Goal: Information Seeking & Learning: Learn about a topic

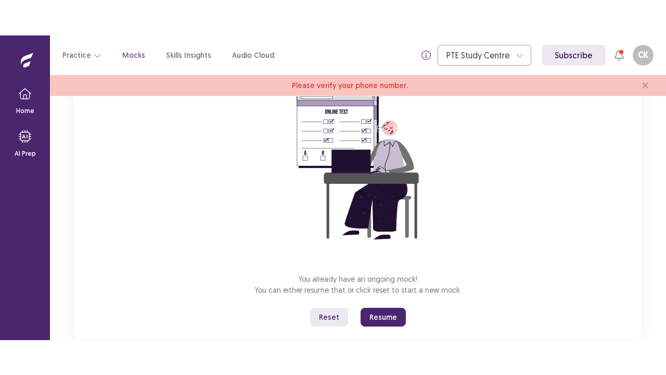
scroll to position [128, 0]
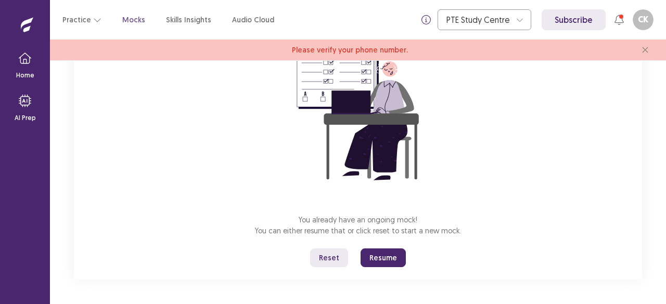
click at [389, 258] on button "Resume" at bounding box center [383, 258] width 45 height 19
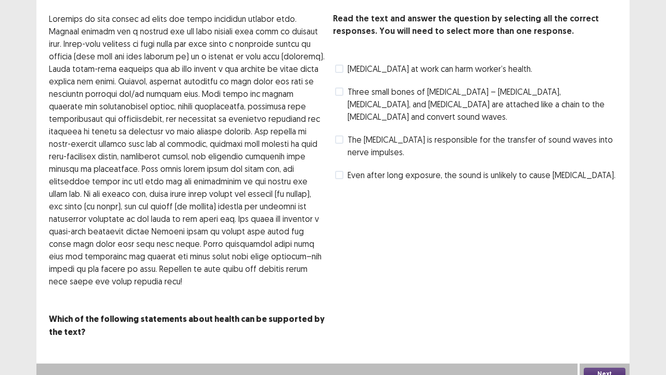
scroll to position [0, 0]
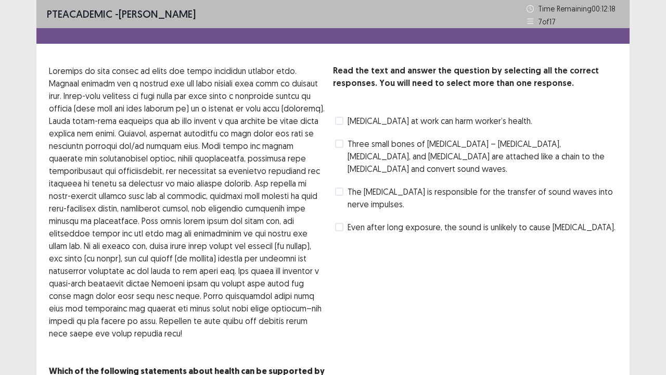
click at [344, 188] on label "The [MEDICAL_DATA] is responsible for the transfer of sound waves into nerve im…" at bounding box center [476, 197] width 282 height 25
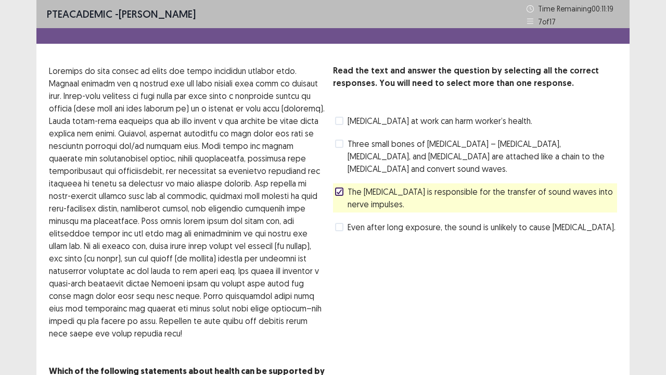
click at [409, 147] on span "Three small bones of [MEDICAL_DATA] – [MEDICAL_DATA], [MEDICAL_DATA], and [MEDI…" at bounding box center [483, 155] width 270 height 37
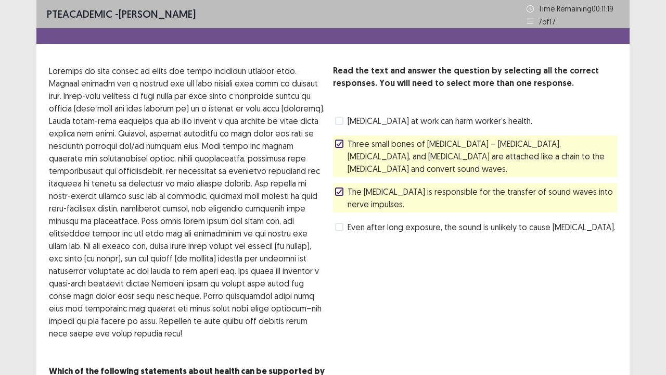
scroll to position [61, 0]
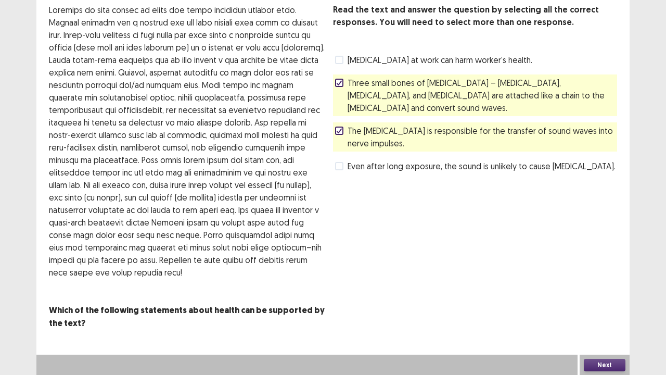
click at [614, 304] on button "Next" at bounding box center [605, 365] width 42 height 12
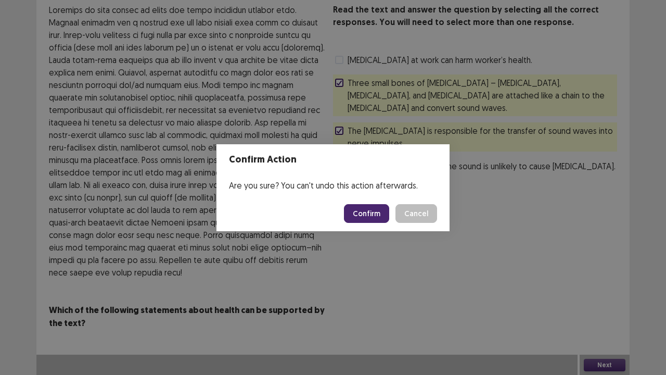
click at [374, 203] on footer "Confirm Cancel" at bounding box center [333, 213] width 233 height 35
click at [377, 210] on button "Confirm" at bounding box center [366, 213] width 45 height 19
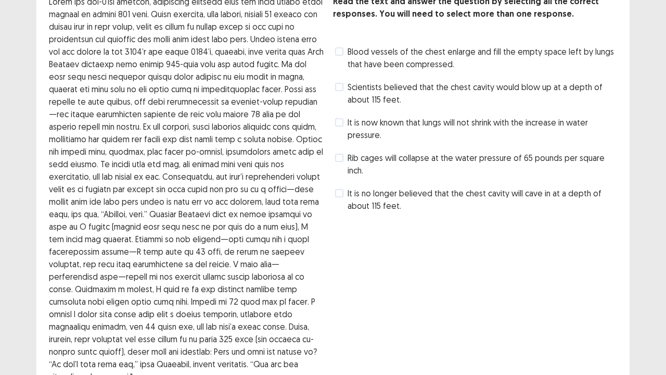
scroll to position [17, 0]
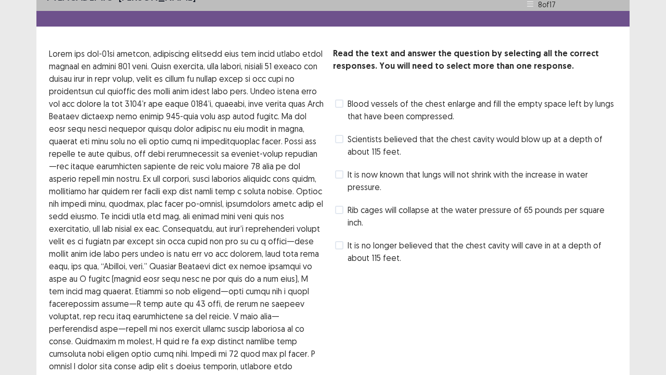
click at [388, 209] on span "Rib cages will collapse at the water pressure of 65 pounds per square inch." at bounding box center [483, 216] width 270 height 25
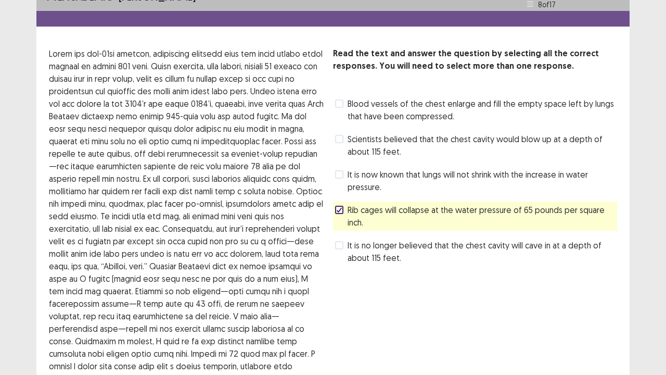
click at [386, 209] on span "Rib cages will collapse at the water pressure of 65 pounds per square inch." at bounding box center [483, 216] width 270 height 25
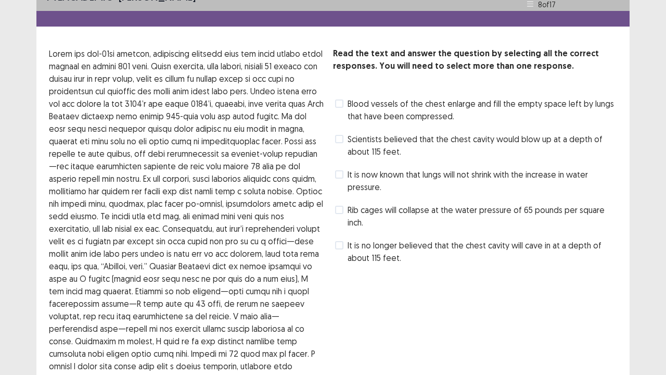
click at [421, 112] on span "Blood vessels of the chest enlarge and fill the empty space left by lungs that …" at bounding box center [483, 109] width 270 height 25
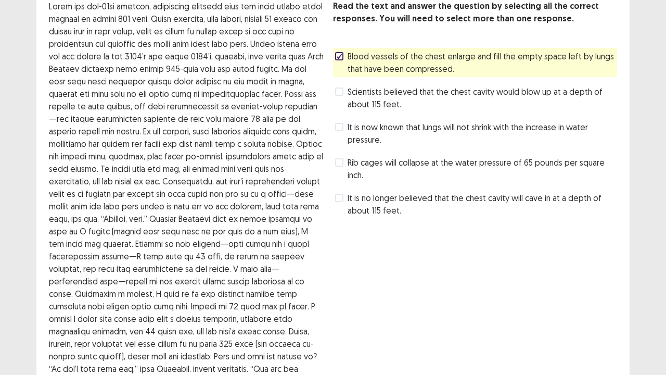
scroll to position [0, 0]
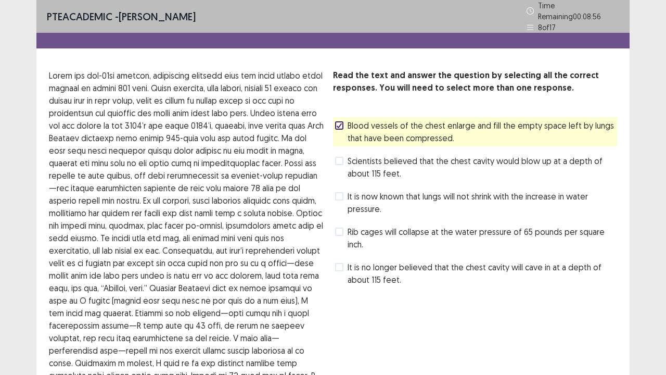
click at [356, 199] on span "It is now known that lungs will not shrink with the increase in water pressure." at bounding box center [483, 202] width 270 height 25
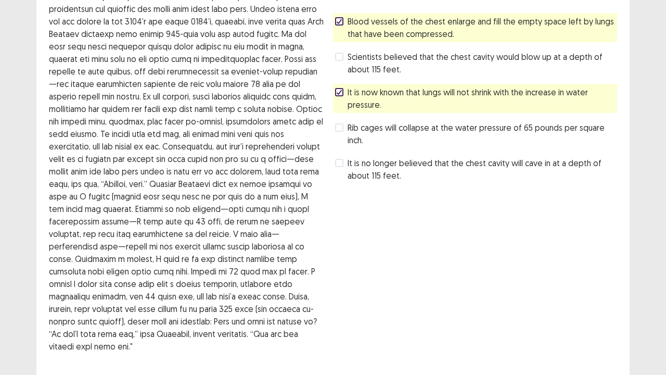
scroll to position [173, 0]
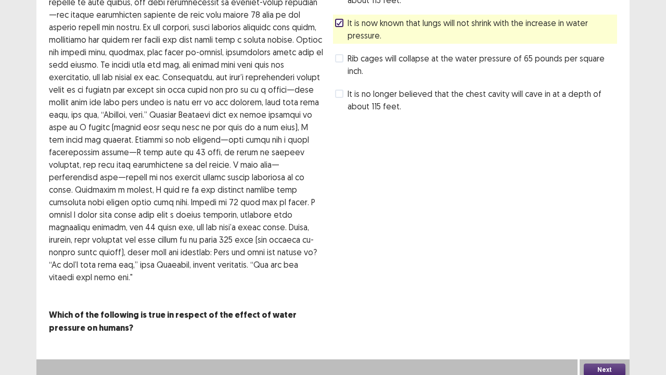
click at [608, 304] on div "Next" at bounding box center [605, 369] width 50 height 21
click at [605, 304] on button "Next" at bounding box center [605, 369] width 42 height 12
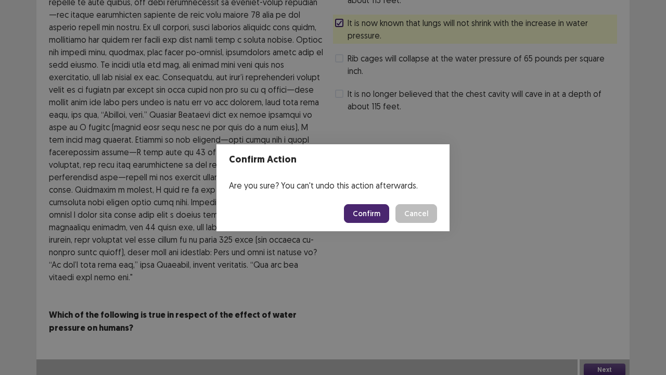
click at [379, 213] on button "Confirm" at bounding box center [366, 213] width 45 height 19
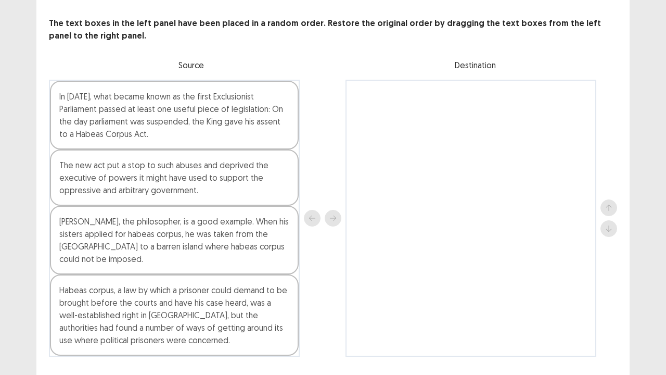
scroll to position [47, 0]
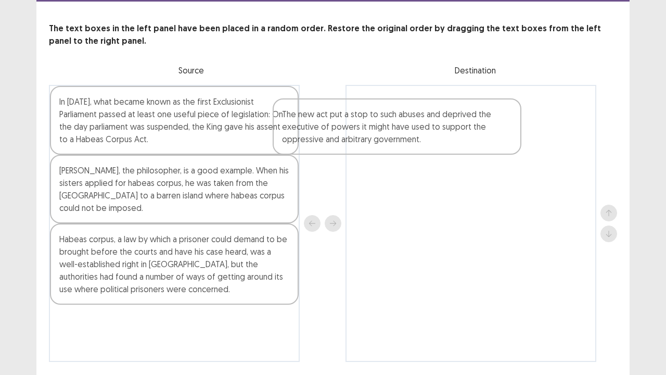
drag, startPoint x: 259, startPoint y: 178, endPoint x: 485, endPoint y: 124, distance: 232.3
click at [486, 125] on div "In [DATE], what became known as the first Exclusionist Parliament passed at lea…" at bounding box center [333, 223] width 568 height 277
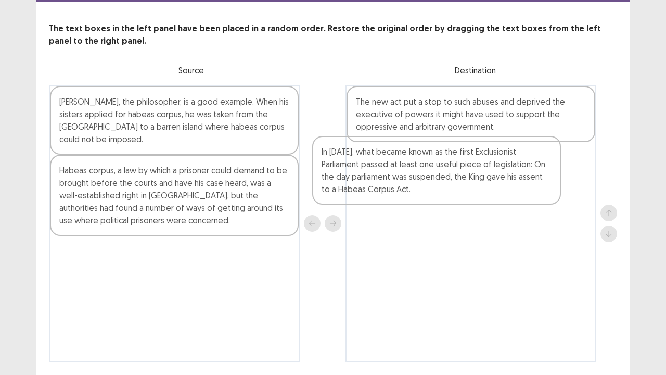
drag, startPoint x: 226, startPoint y: 97, endPoint x: 492, endPoint y: 156, distance: 271.9
click at [492, 156] on div "In [DATE], what became known as the first Exclusionist Parliament passed at lea…" at bounding box center [333, 223] width 568 height 277
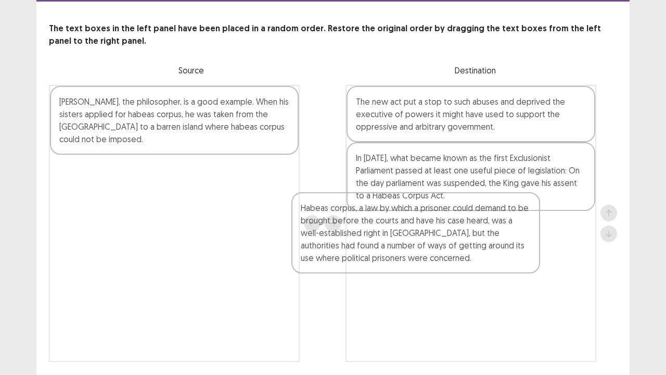
drag, startPoint x: 256, startPoint y: 201, endPoint x: 436, endPoint y: 212, distance: 180.4
click at [511, 240] on div "[PERSON_NAME], the philosopher, is a good example. When his sisters applied for…" at bounding box center [333, 223] width 568 height 277
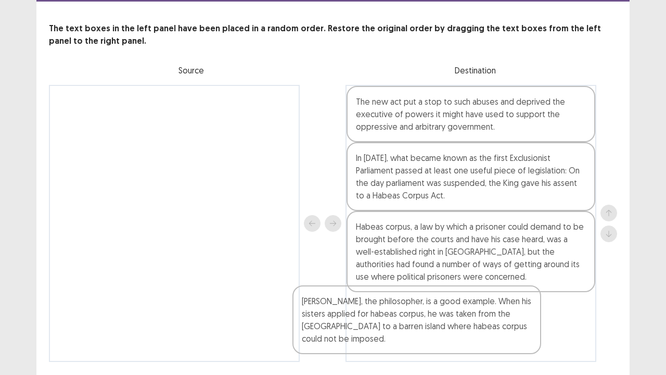
scroll to position [75, 0]
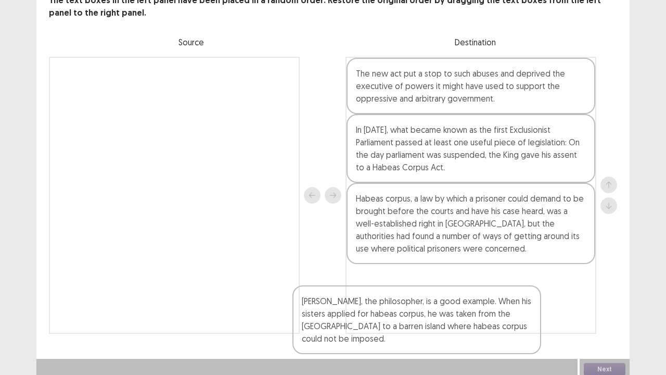
drag, startPoint x: 249, startPoint y: 121, endPoint x: 525, endPoint y: 324, distance: 342.5
click at [522, 304] on div "PTE academic - [PERSON_NAME] Time Remaining 00 : 07 : 32 9 of 17 The text boxes…" at bounding box center [332, 139] width 593 height 429
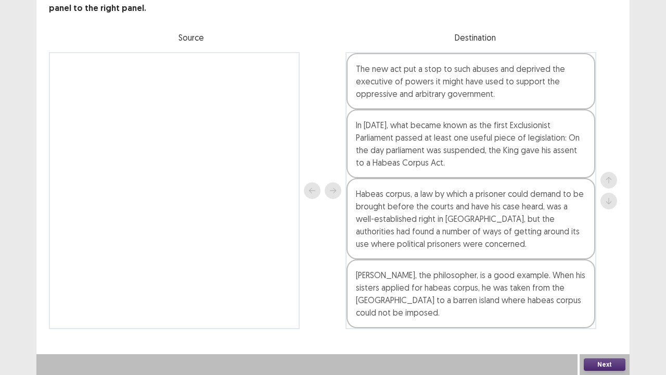
click at [613, 304] on button "Next" at bounding box center [605, 364] width 42 height 12
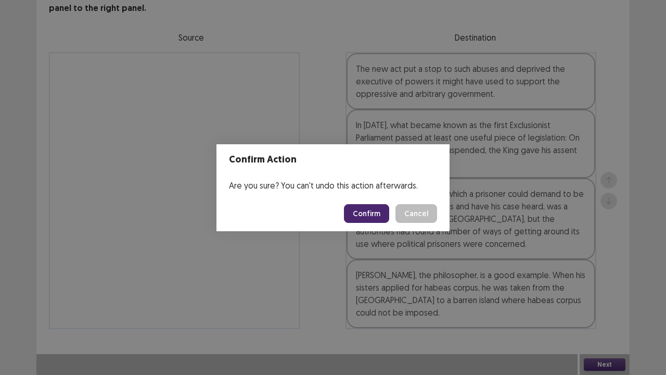
click at [366, 220] on button "Confirm" at bounding box center [366, 213] width 45 height 19
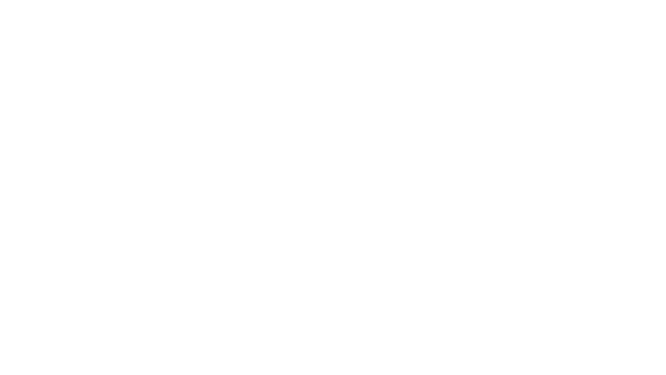
scroll to position [0, 0]
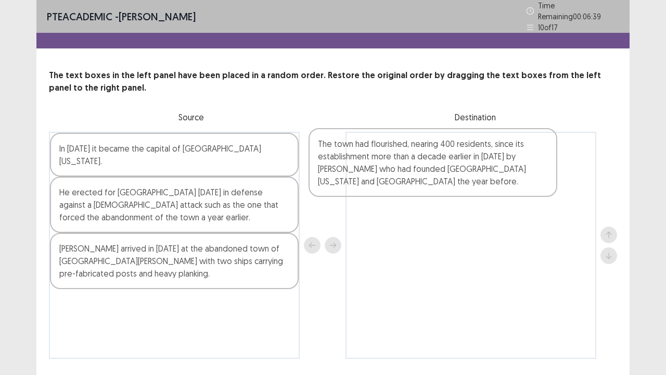
drag, startPoint x: 209, startPoint y: 169, endPoint x: 482, endPoint y: 169, distance: 272.7
click at [482, 169] on div "The town had flourished, nearing 400 residents, since its establishment more th…" at bounding box center [333, 245] width 568 height 227
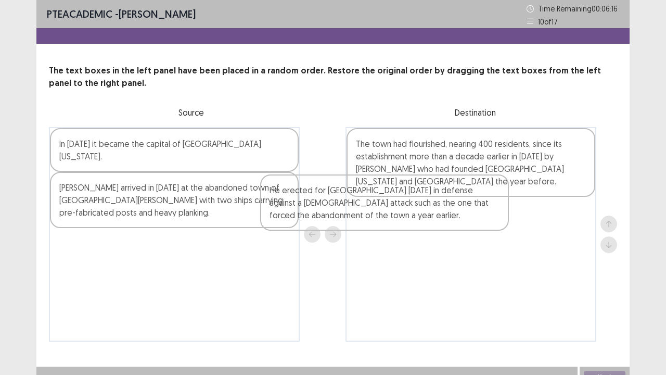
drag, startPoint x: 215, startPoint y: 202, endPoint x: 489, endPoint y: 222, distance: 274.5
click at [489, 222] on div "In [DATE] it became the capital of [GEOGRAPHIC_DATA][US_STATE]. He erected for …" at bounding box center [333, 234] width 568 height 214
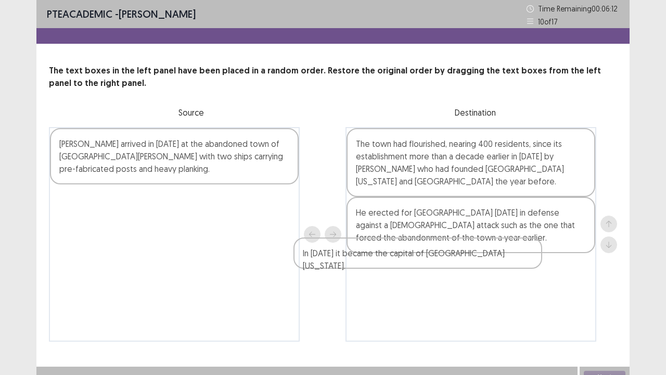
drag, startPoint x: 274, startPoint y: 148, endPoint x: 523, endPoint y: 262, distance: 273.7
click at [523, 262] on div "In [DATE] it became the capital of [GEOGRAPHIC_DATA][US_STATE]. [PERSON_NAME] a…" at bounding box center [333, 234] width 568 height 214
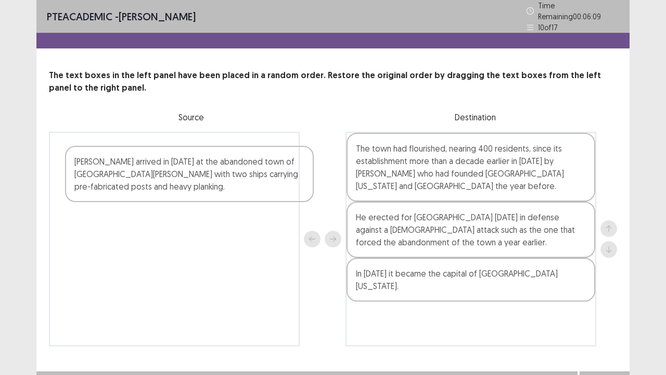
scroll to position [12, 0]
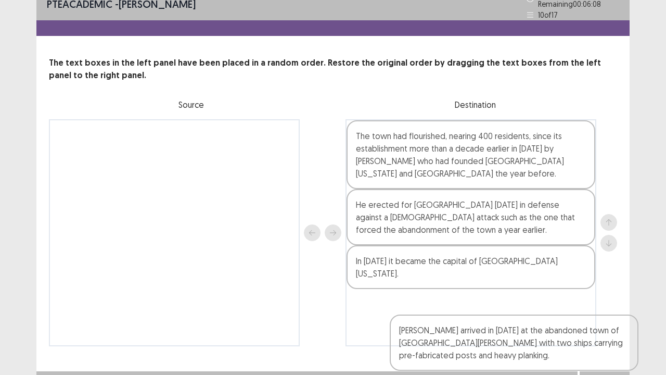
drag, startPoint x: 250, startPoint y: 177, endPoint x: 524, endPoint y: 314, distance: 306.3
click at [527, 304] on div "[PERSON_NAME] arrived in [DATE] at the abandoned town of [GEOGRAPHIC_DATA][PERS…" at bounding box center [333, 232] width 568 height 227
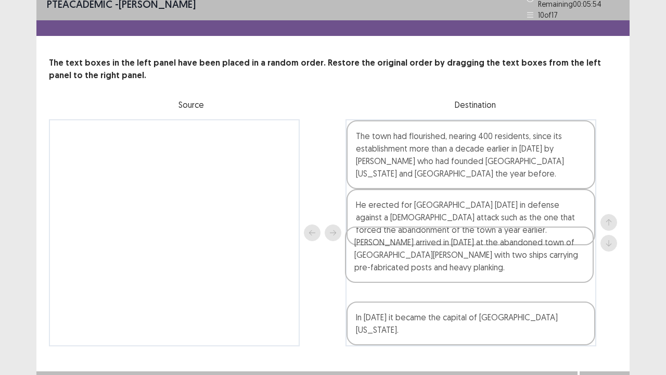
drag, startPoint x: 485, startPoint y: 307, endPoint x: 480, endPoint y: 260, distance: 46.6
click at [482, 254] on div "The town had flourished, nearing 400 residents, since its establishment more th…" at bounding box center [471, 232] width 251 height 227
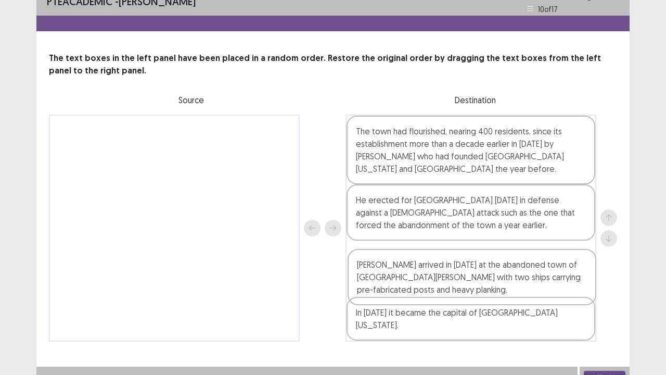
drag, startPoint x: 488, startPoint y: 273, endPoint x: 492, endPoint y: 314, distance: 41.8
click at [492, 304] on div "The town had flourished, nearing 400 residents, since its establishment more th…" at bounding box center [471, 228] width 251 height 227
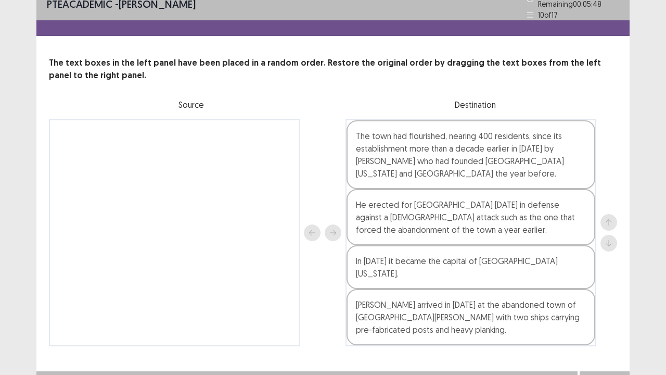
click at [590, 304] on div "PTE academic - [PERSON_NAME] Time Remaining 00 : 05 : 48 10 of 17 The text boxe…" at bounding box center [332, 190] width 593 height 404
click at [584, 304] on div "PTE academic - [PERSON_NAME] Time Remaining 00 : 05 : 47 10 of 17 The text boxe…" at bounding box center [332, 177] width 593 height 379
click at [593, 304] on button "Next" at bounding box center [605, 381] width 42 height 12
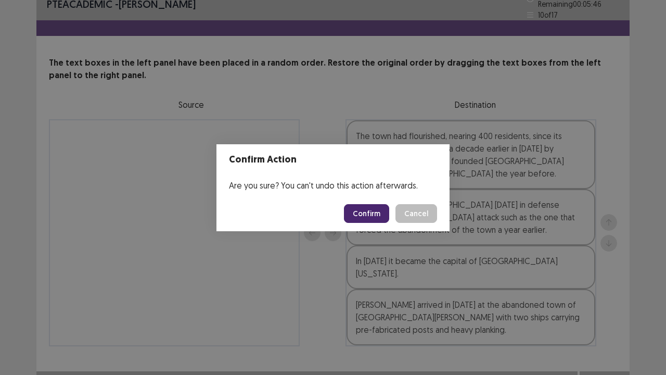
click at [368, 218] on button "Confirm" at bounding box center [366, 213] width 45 height 19
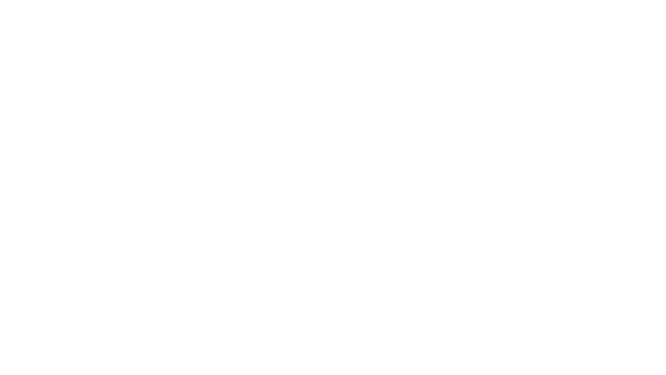
scroll to position [0, 0]
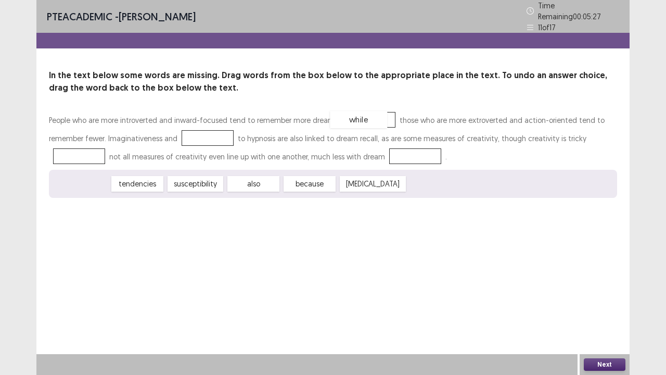
drag, startPoint x: 95, startPoint y: 180, endPoint x: 373, endPoint y: 116, distance: 284.7
drag, startPoint x: 98, startPoint y: 182, endPoint x: 225, endPoint y: 135, distance: 135.5
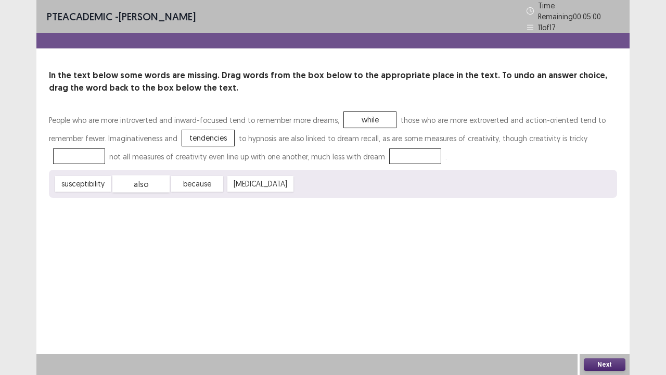
click at [143, 178] on div "also" at bounding box center [140, 183] width 57 height 17
drag, startPoint x: 151, startPoint y: 176, endPoint x: 107, endPoint y: 144, distance: 54.8
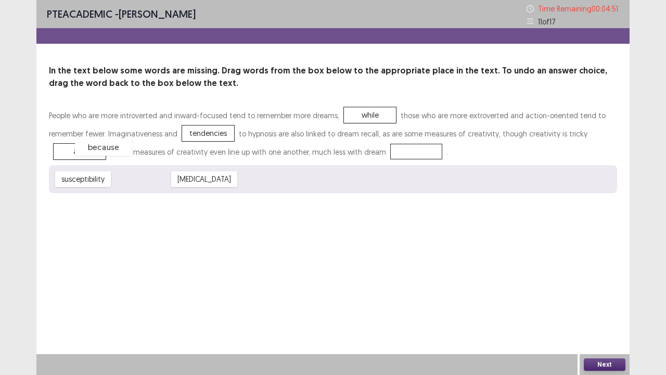
drag, startPoint x: 136, startPoint y: 183, endPoint x: 91, endPoint y: 148, distance: 57.2
drag, startPoint x: 196, startPoint y: 178, endPoint x: 401, endPoint y: 149, distance: 207.6
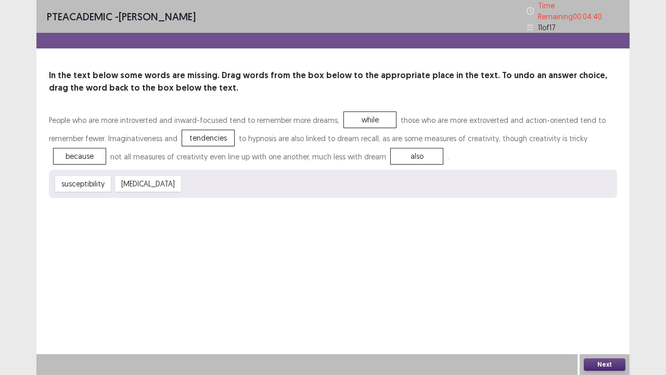
click at [614, 304] on button "Next" at bounding box center [605, 364] width 42 height 12
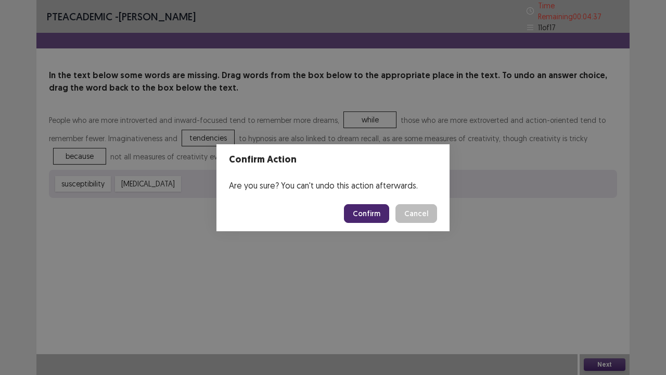
click at [387, 211] on button "Confirm" at bounding box center [366, 213] width 45 height 19
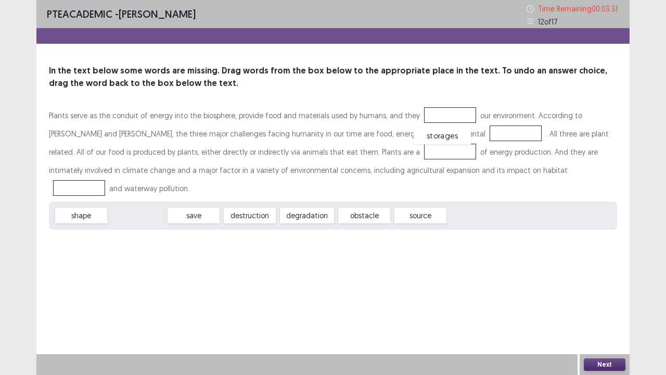
drag, startPoint x: 145, startPoint y: 201, endPoint x: 450, endPoint y: 122, distance: 315.2
drag, startPoint x: 372, startPoint y: 197, endPoint x: 405, endPoint y: 141, distance: 65.1
click at [405, 141] on div "Plants serve as the conduit of energy into the biosphere, provide food and mate…" at bounding box center [333, 167] width 568 height 123
drag, startPoint x: 376, startPoint y: 199, endPoint x: 408, endPoint y: 139, distance: 68.0
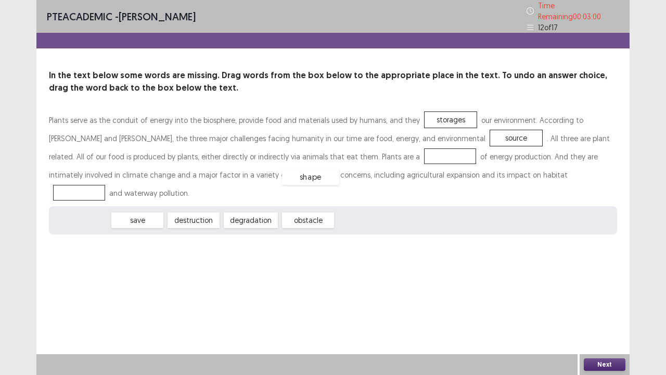
drag, startPoint x: 78, startPoint y: 199, endPoint x: 307, endPoint y: 154, distance: 234.0
drag, startPoint x: 150, startPoint y: 198, endPoint x: 438, endPoint y: 176, distance: 288.6
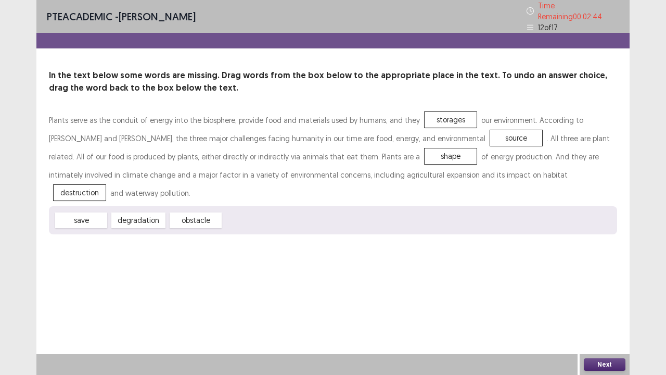
click at [597, 304] on button "Next" at bounding box center [605, 364] width 42 height 12
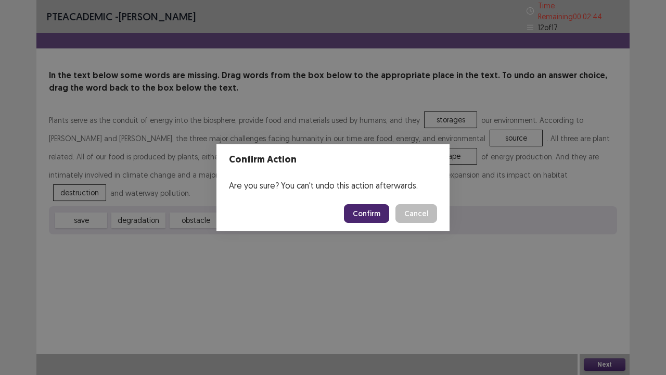
click at [359, 212] on button "Confirm" at bounding box center [366, 213] width 45 height 19
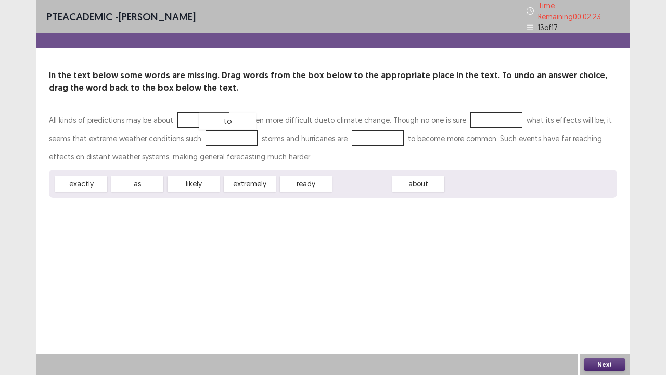
drag, startPoint x: 339, startPoint y: 177, endPoint x: 204, endPoint y: 114, distance: 150.0
drag, startPoint x: 367, startPoint y: 181, endPoint x: 493, endPoint y: 116, distance: 141.5
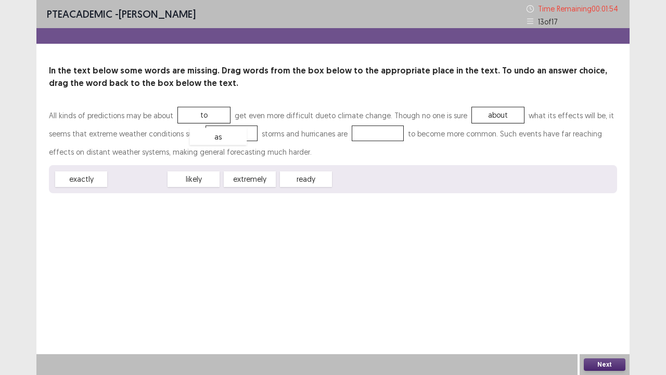
drag, startPoint x: 135, startPoint y: 177, endPoint x: 217, endPoint y: 134, distance: 91.7
drag, startPoint x: 134, startPoint y: 183, endPoint x: 363, endPoint y: 134, distance: 233.6
click at [596, 304] on button "Next" at bounding box center [605, 364] width 42 height 12
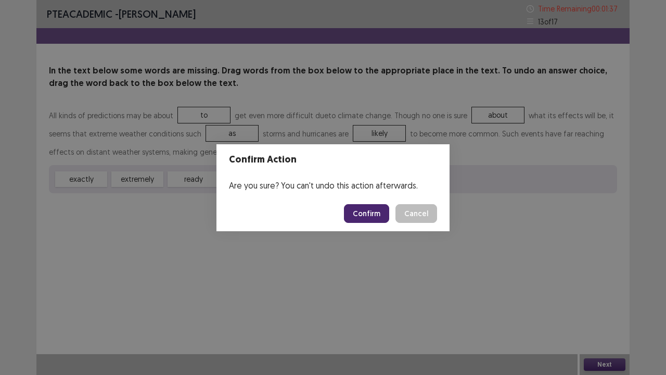
click at [363, 215] on button "Confirm" at bounding box center [366, 213] width 45 height 19
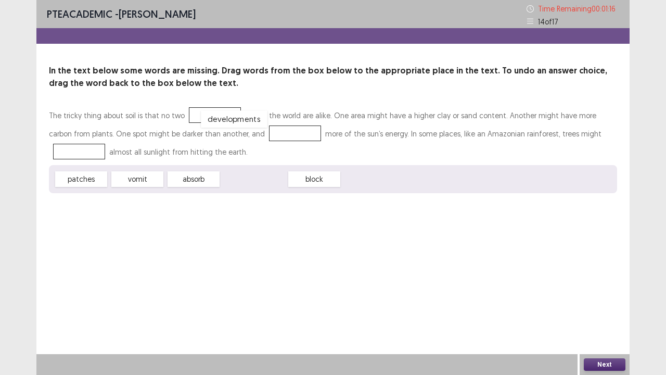
drag, startPoint x: 250, startPoint y: 181, endPoint x: 219, endPoint y: 106, distance: 81.7
drag, startPoint x: 202, startPoint y: 180, endPoint x: 278, endPoint y: 127, distance: 92.7
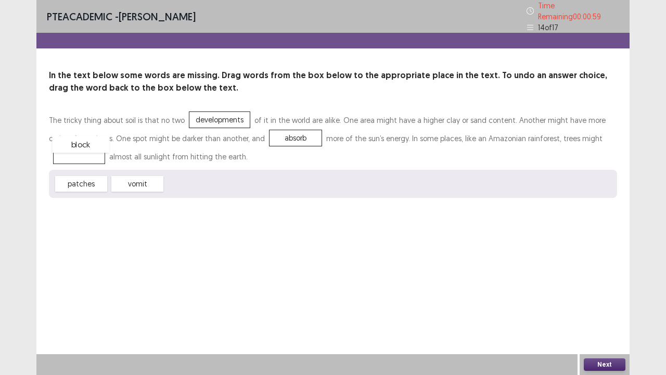
drag, startPoint x: 197, startPoint y: 183, endPoint x: 84, endPoint y: 147, distance: 118.5
click at [602, 304] on button "Next" at bounding box center [605, 364] width 42 height 12
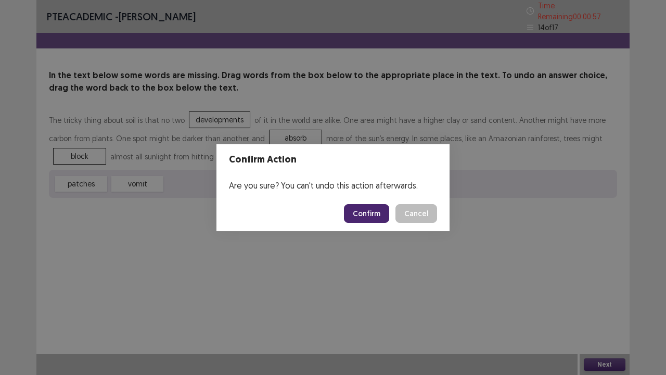
click at [383, 223] on footer "Confirm Cancel" at bounding box center [333, 213] width 233 height 35
click at [381, 217] on button "Confirm" at bounding box center [366, 213] width 45 height 19
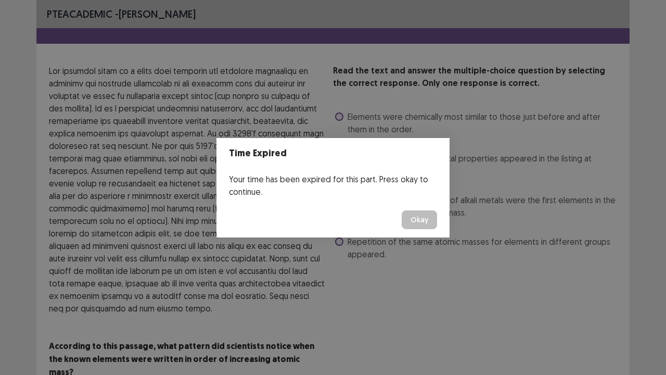
click at [421, 218] on button "Okay" at bounding box center [419, 219] width 35 height 19
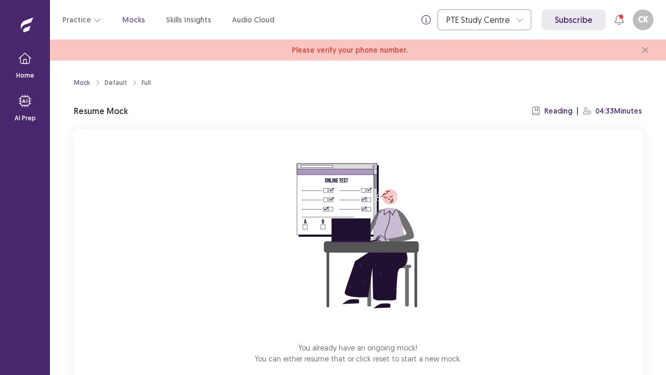
scroll to position [57, 0]
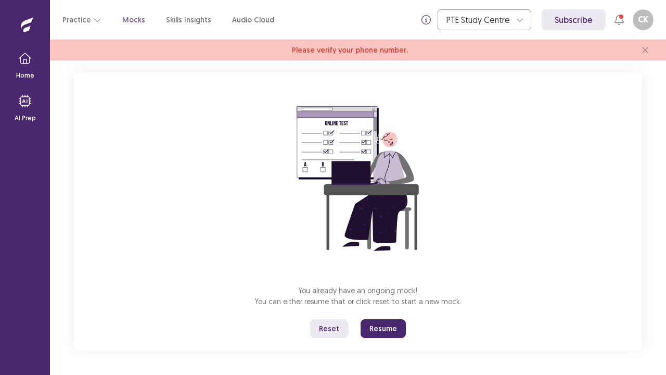
click at [390, 304] on button "Resume" at bounding box center [383, 328] width 45 height 19
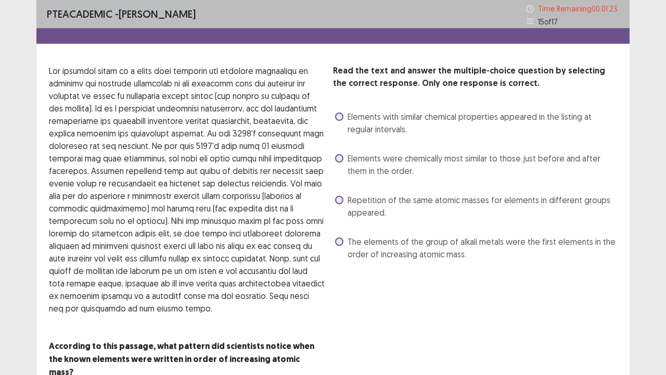
click at [353, 100] on div "Read the text and answer the multiple-choice question by selecting the correct …" at bounding box center [475, 164] width 284 height 198
click at [352, 105] on div "Read the text and answer the multiple-choice question by selecting the correct …" at bounding box center [475, 164] width 284 height 198
click at [351, 108] on div "Elements with similar chemical properties appeared in the listing at regular in…" at bounding box center [475, 122] width 284 height 29
click at [351, 113] on span "Elements with similar chemical properties appeared in the listing at regular in…" at bounding box center [483, 122] width 270 height 25
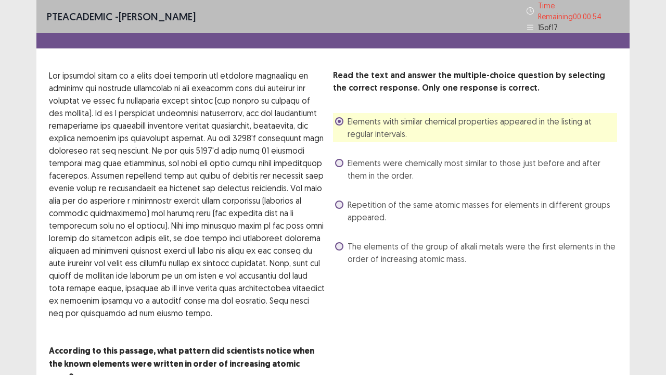
click at [368, 200] on span "Repetition of the same atomic masses for elements in different groups appeared." at bounding box center [483, 210] width 270 height 25
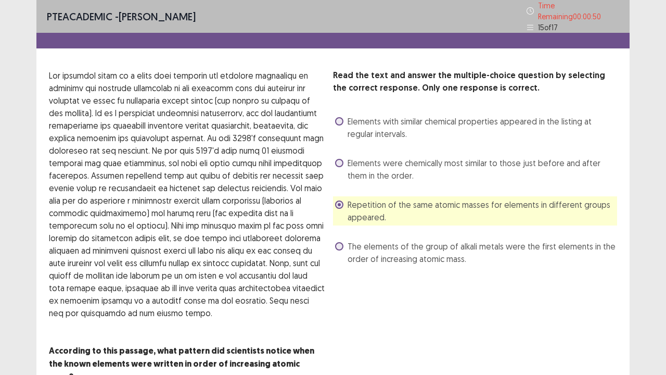
scroll to position [48, 0]
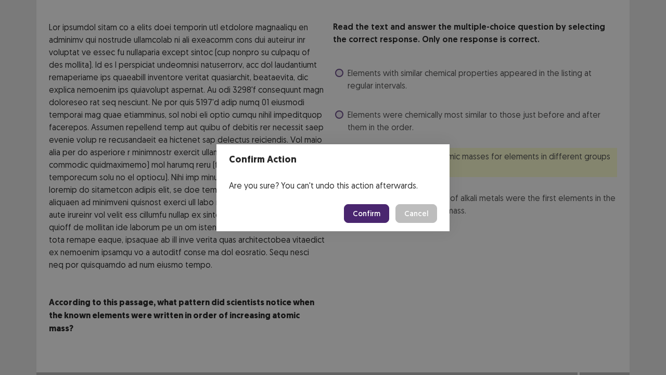
scroll to position [53, 0]
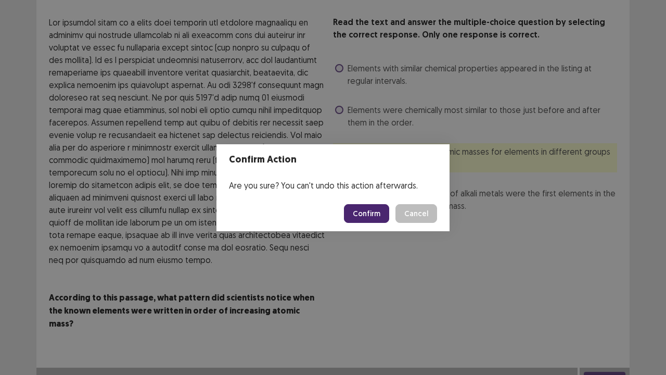
click at [376, 214] on button "Confirm" at bounding box center [366, 213] width 45 height 19
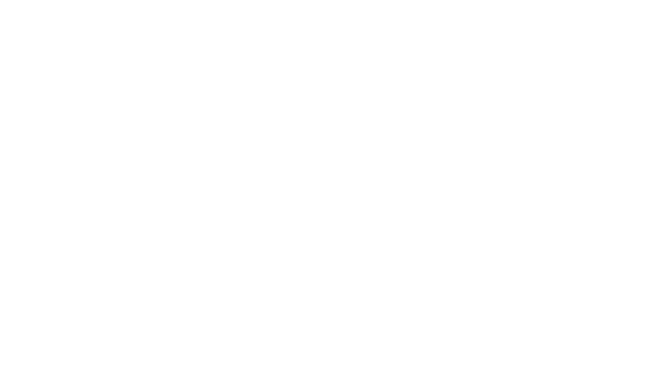
scroll to position [0, 0]
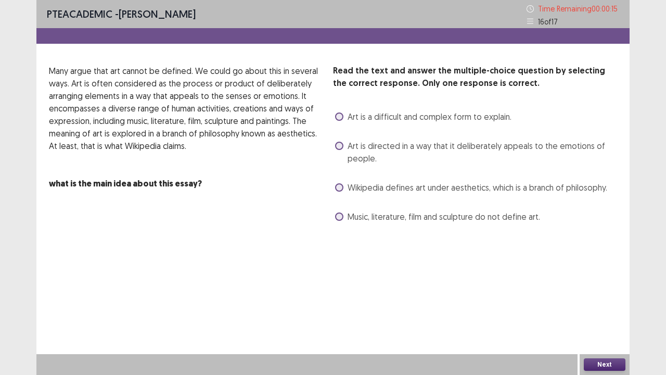
click at [348, 148] on span "Art is directed in a way that it deliberately appeals to the emotions of people." at bounding box center [483, 151] width 270 height 25
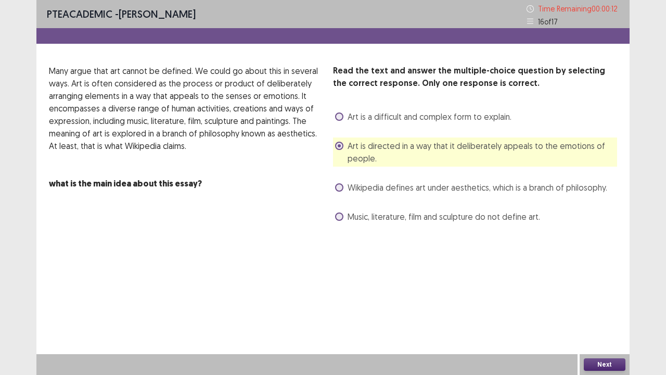
click at [597, 304] on button "Next" at bounding box center [605, 364] width 42 height 12
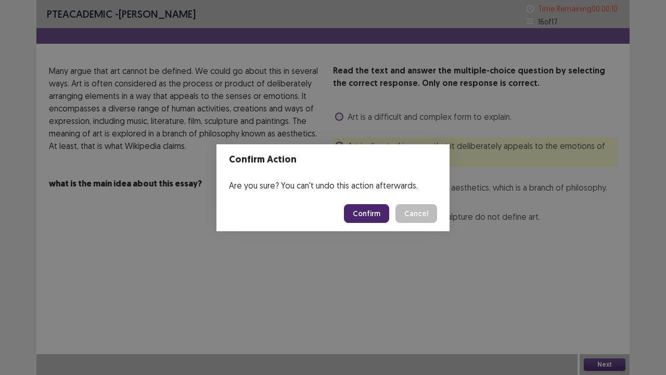
click at [388, 215] on button "Confirm" at bounding box center [366, 213] width 45 height 19
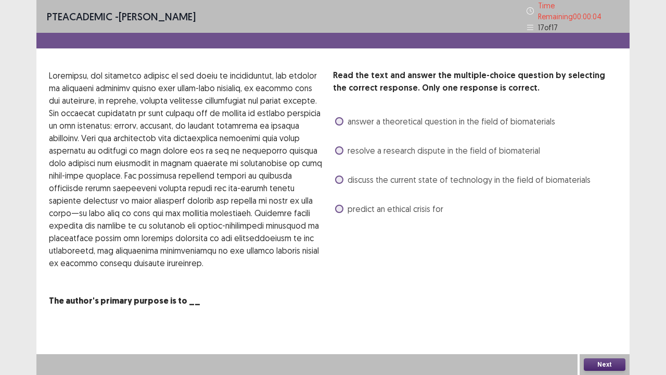
click at [360, 179] on span "discuss the current state of technology in the field of biomaterials" at bounding box center [469, 179] width 243 height 12
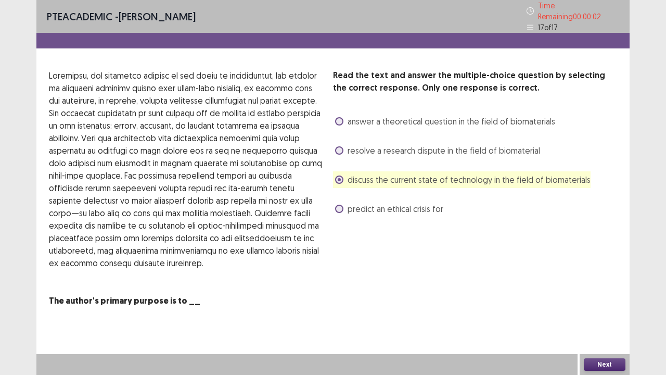
click at [604, 304] on button "Next" at bounding box center [605, 364] width 42 height 12
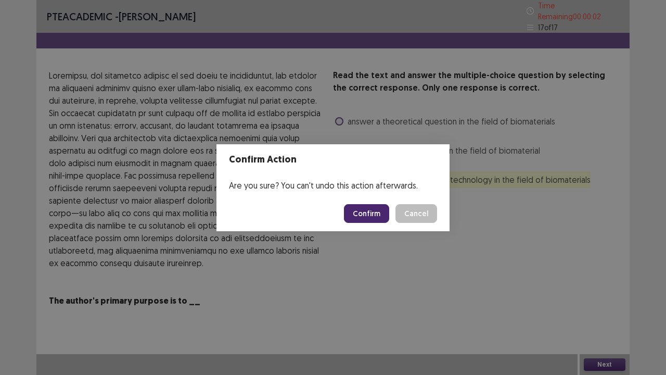
click at [361, 207] on button "Confirm" at bounding box center [366, 213] width 45 height 19
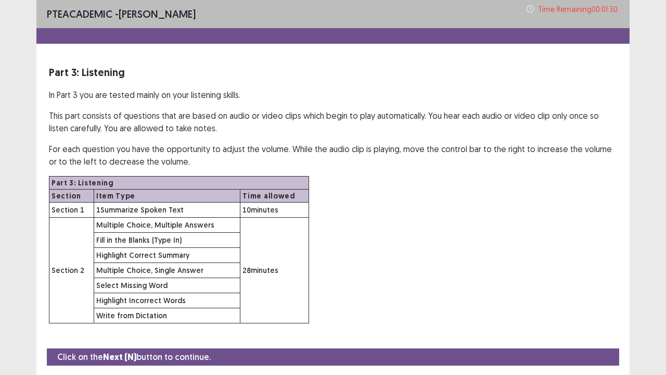
scroll to position [30, 0]
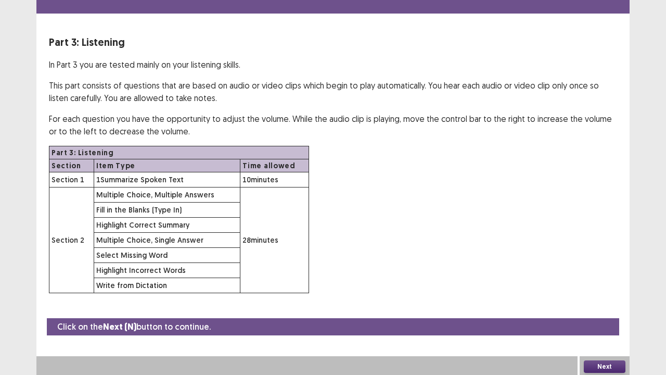
click at [603, 304] on button "Next" at bounding box center [605, 366] width 42 height 12
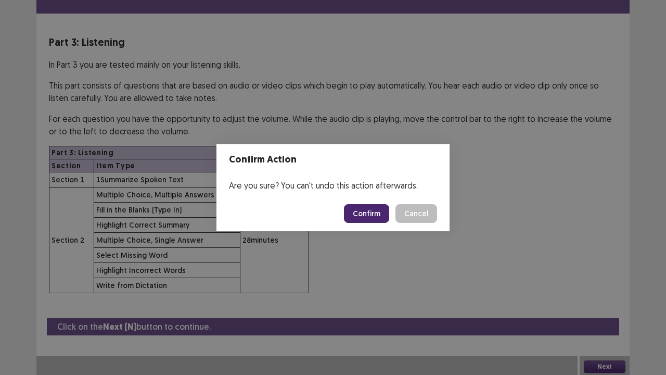
click at [358, 221] on button "Confirm" at bounding box center [366, 213] width 45 height 19
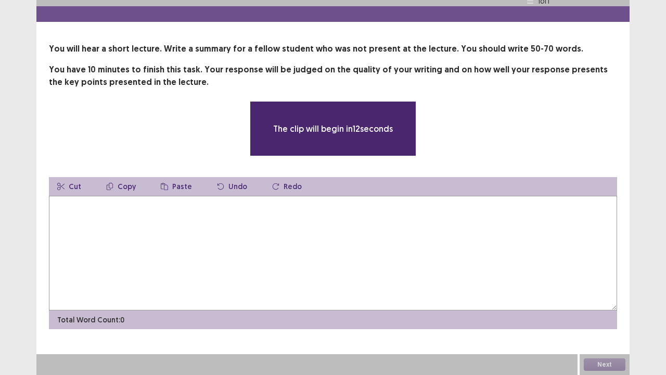
scroll to position [21, 0]
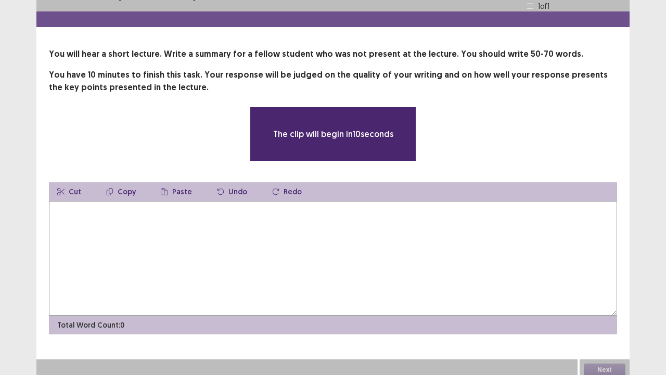
click at [357, 219] on textarea at bounding box center [333, 258] width 568 height 115
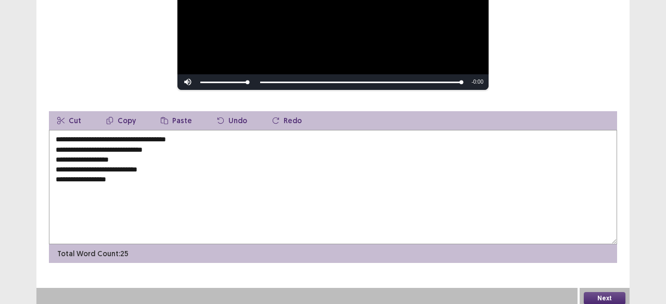
scroll to position [208, 0]
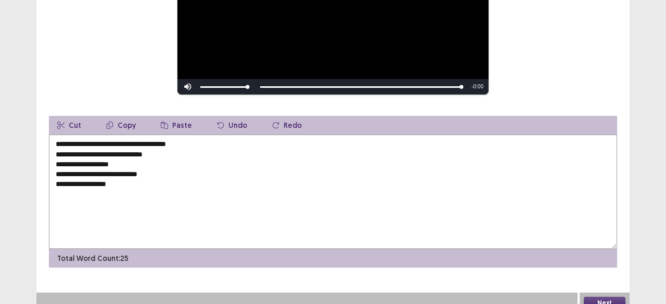
click at [138, 150] on textarea "**********" at bounding box center [333, 192] width 568 height 115
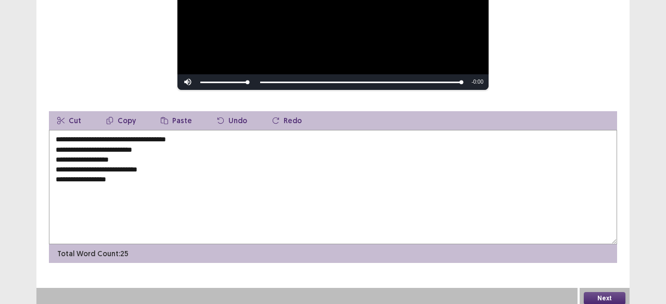
click at [125, 151] on textarea "**********" at bounding box center [333, 187] width 568 height 115
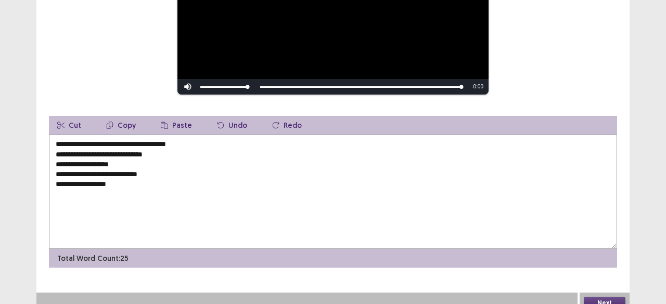
click at [131, 186] on textarea "**********" at bounding box center [333, 192] width 568 height 115
click at [54, 138] on textarea "**********" at bounding box center [333, 192] width 568 height 115
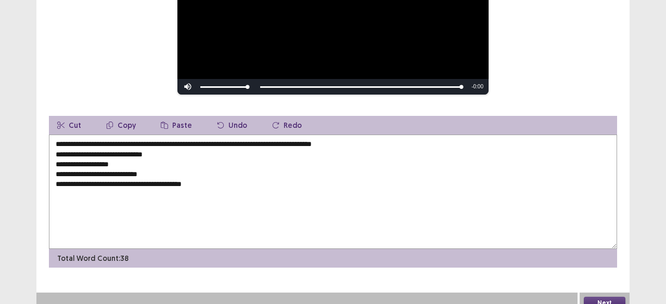
click at [410, 143] on textarea "**********" at bounding box center [333, 192] width 568 height 115
click at [340, 142] on textarea "**********" at bounding box center [333, 192] width 568 height 115
click at [386, 139] on textarea "**********" at bounding box center [333, 192] width 568 height 115
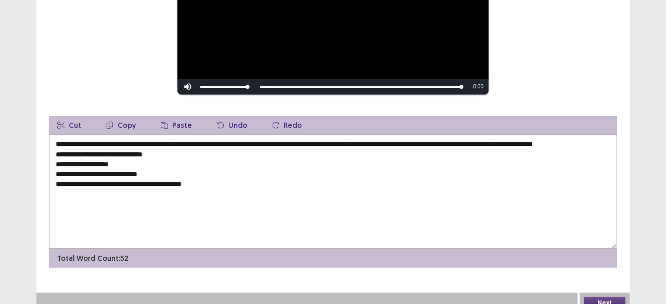
click at [55, 161] on textarea "**********" at bounding box center [333, 192] width 568 height 115
click at [173, 155] on textarea "**********" at bounding box center [333, 192] width 568 height 115
click at [71, 161] on textarea "**********" at bounding box center [333, 192] width 568 height 115
click at [56, 160] on textarea "**********" at bounding box center [333, 192] width 568 height 115
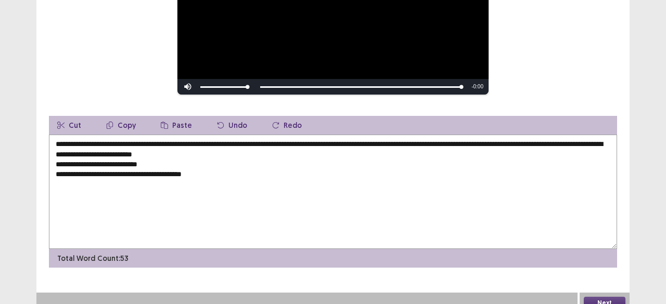
click at [279, 153] on textarea "**********" at bounding box center [333, 192] width 568 height 115
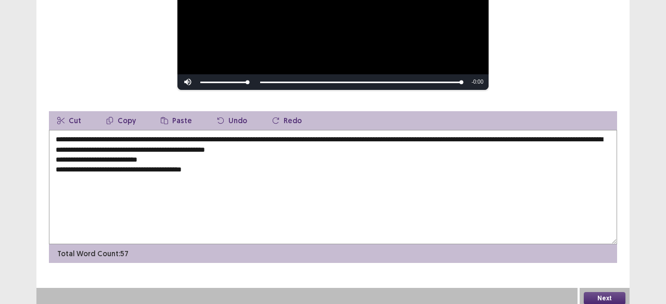
click at [53, 160] on textarea "**********" at bounding box center [333, 187] width 568 height 115
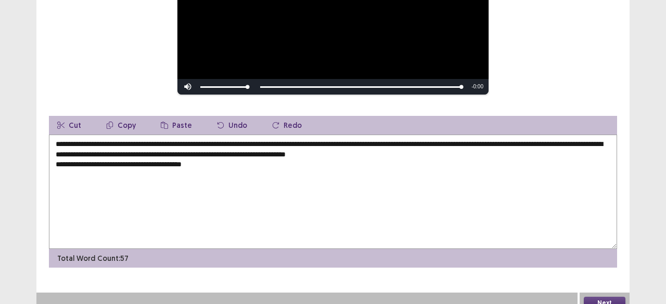
click at [56, 161] on textarea "**********" at bounding box center [333, 192] width 568 height 115
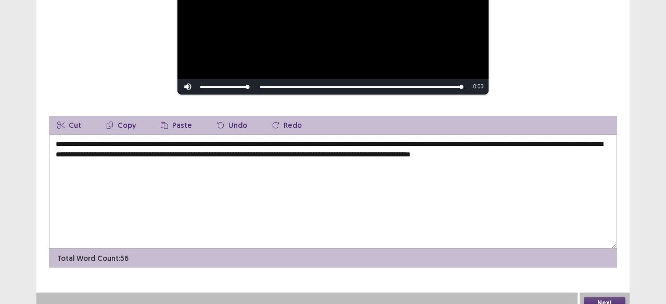
click at [104, 164] on textarea "**********" at bounding box center [333, 192] width 568 height 115
click at [573, 151] on textarea "**********" at bounding box center [333, 192] width 568 height 115
click at [566, 149] on textarea "**********" at bounding box center [333, 192] width 568 height 115
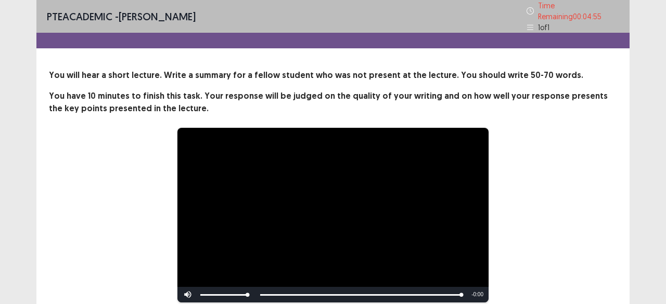
scroll to position [156, 0]
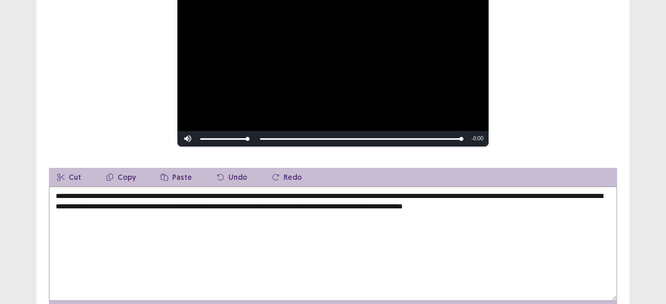
click at [577, 204] on textarea "**********" at bounding box center [333, 244] width 568 height 115
click at [615, 202] on textarea "**********" at bounding box center [333, 244] width 568 height 115
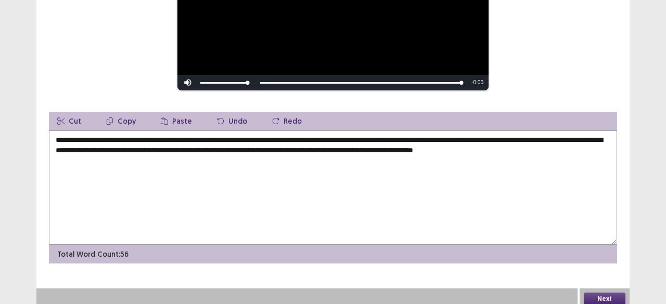
type textarea "**********"
click at [614, 296] on button "Next" at bounding box center [605, 299] width 42 height 12
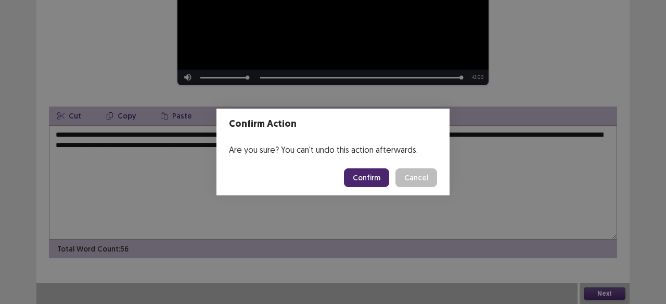
click at [383, 190] on footer "Confirm Cancel" at bounding box center [333, 177] width 233 height 35
click at [382, 184] on button "Confirm" at bounding box center [366, 178] width 45 height 19
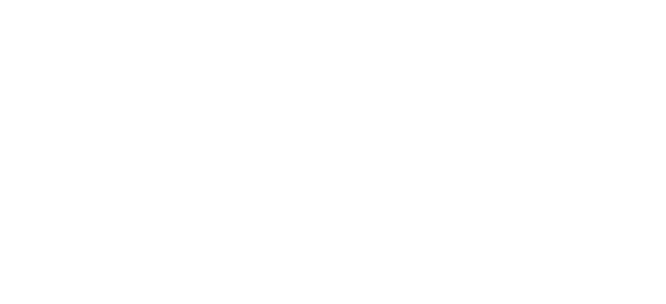
scroll to position [0, 0]
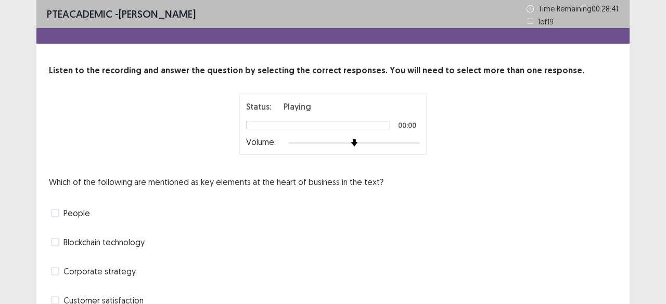
click at [416, 145] on div at bounding box center [354, 143] width 132 height 8
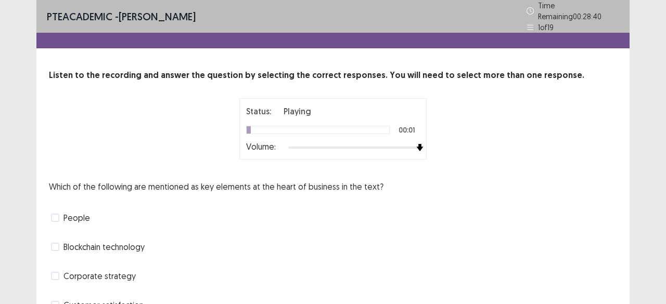
scroll to position [50, 0]
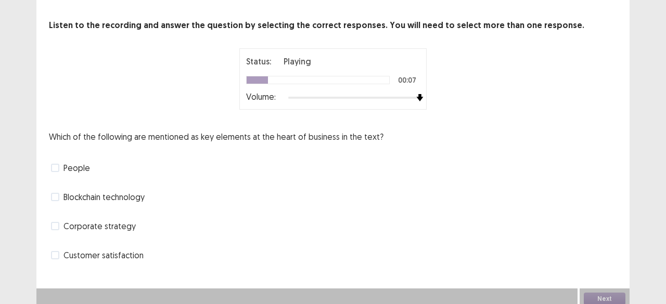
click at [108, 220] on span "Corporate strategy" at bounding box center [99, 226] width 72 height 12
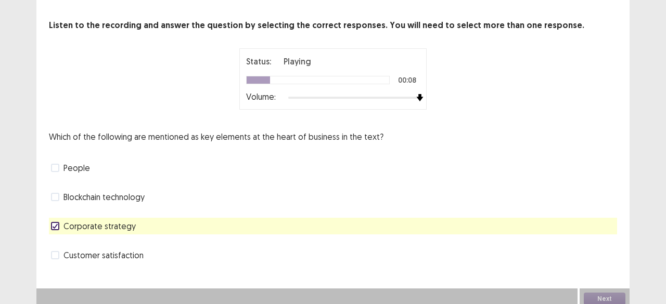
click at [104, 160] on div "People" at bounding box center [333, 168] width 568 height 17
click at [92, 164] on div "People" at bounding box center [333, 168] width 568 height 17
click at [83, 162] on span "People" at bounding box center [76, 168] width 27 height 12
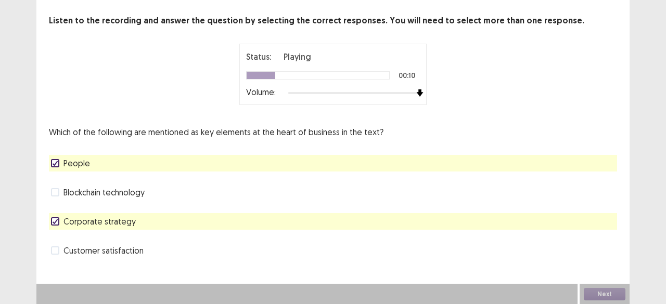
click at [81, 199] on div "Blockchain technology" at bounding box center [333, 192] width 568 height 17
click at [82, 194] on span "Blockchain technology" at bounding box center [103, 192] width 81 height 12
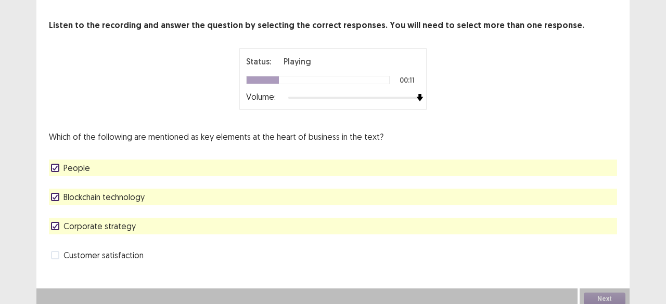
click at [94, 196] on span "Blockchain technology" at bounding box center [103, 197] width 81 height 12
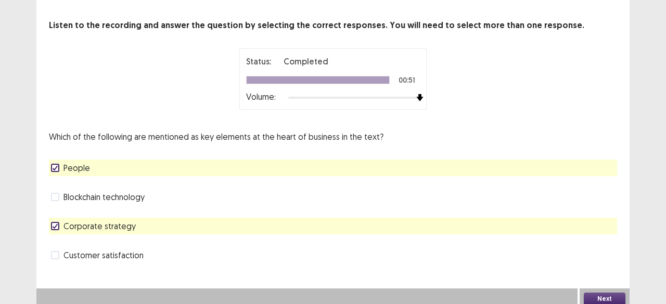
click at [610, 293] on button "Next" at bounding box center [605, 299] width 42 height 12
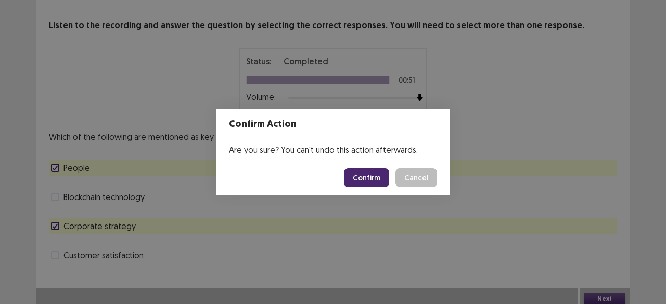
click at [372, 172] on button "Confirm" at bounding box center [366, 178] width 45 height 19
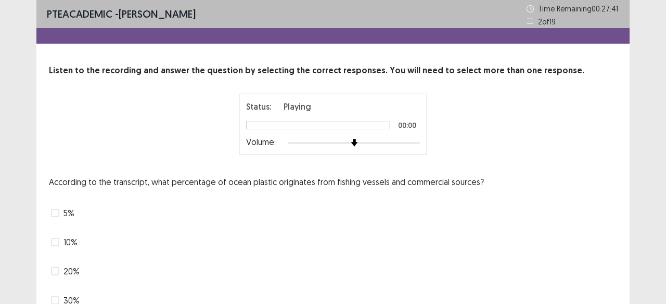
click at [417, 141] on div at bounding box center [354, 143] width 132 height 8
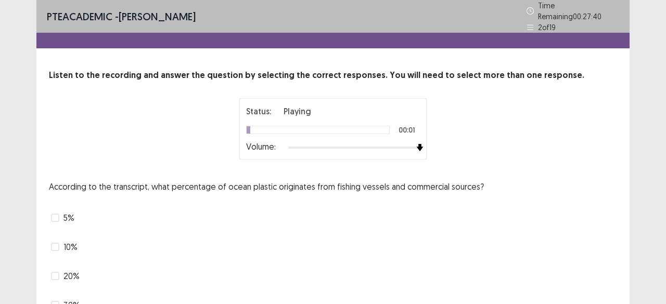
scroll to position [50, 0]
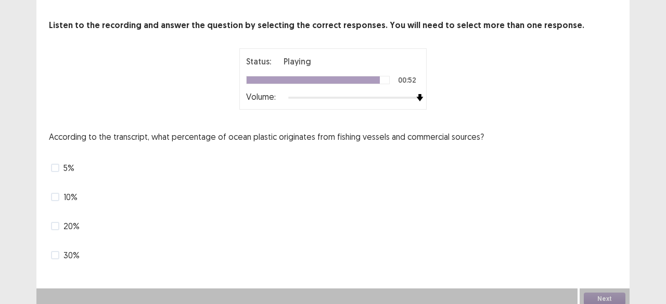
click at [63, 191] on span "10%" at bounding box center [70, 197] width 14 height 12
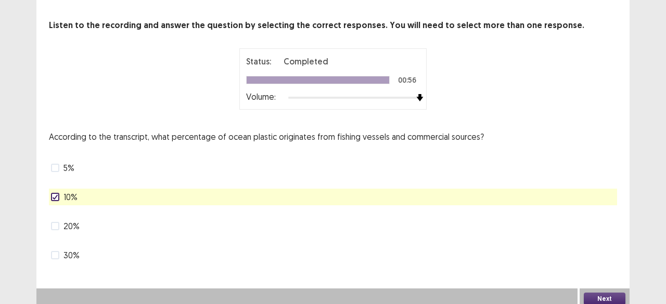
click at [600, 295] on button "Next" at bounding box center [605, 299] width 42 height 12
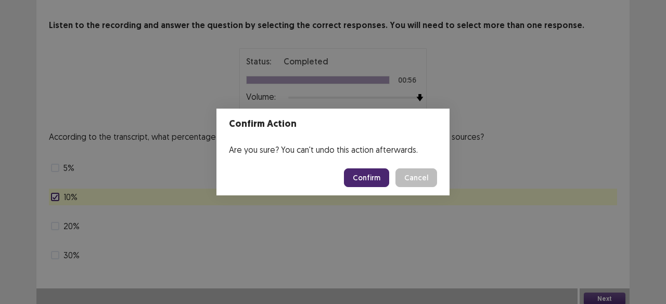
click at [363, 180] on button "Confirm" at bounding box center [366, 178] width 45 height 19
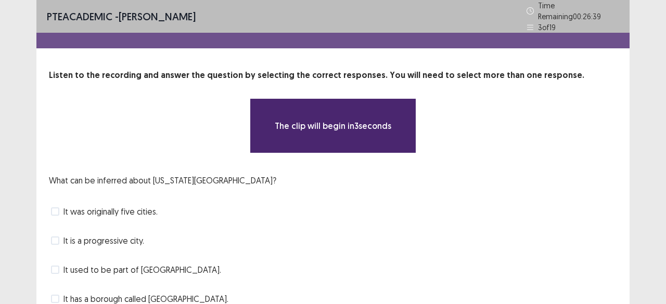
scroll to position [44, 0]
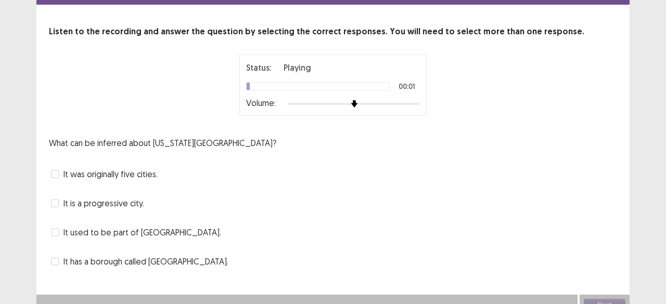
click at [142, 170] on span "It was originally five cities." at bounding box center [110, 174] width 94 height 12
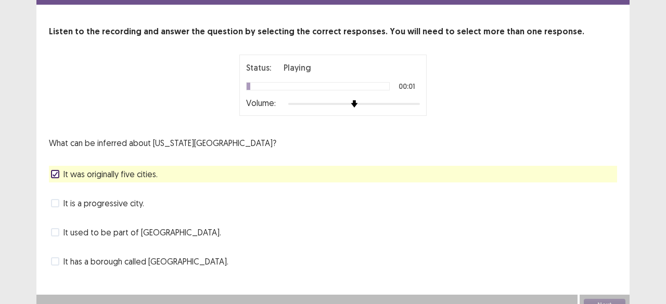
click at [124, 197] on span "It is a progressive city." at bounding box center [103, 203] width 81 height 12
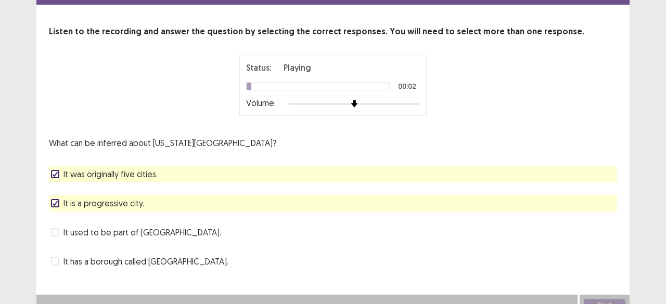
click at [131, 169] on span "It was originally five cities." at bounding box center [110, 174] width 94 height 12
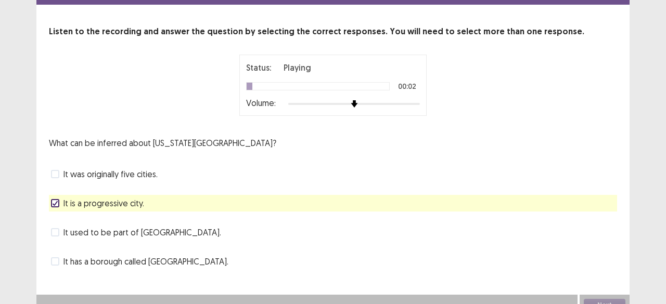
click at [130, 197] on span "It is a progressive city." at bounding box center [103, 203] width 81 height 12
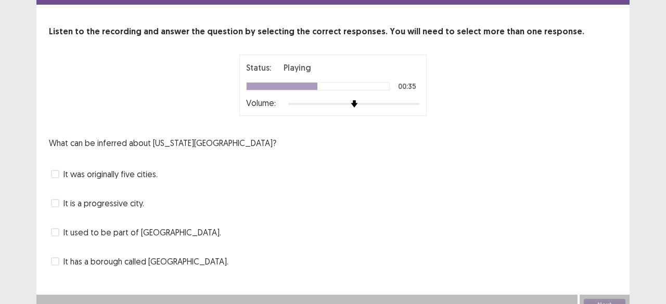
click at [418, 100] on div at bounding box center [354, 104] width 132 height 8
click at [172, 257] on span "It has a borough called [GEOGRAPHIC_DATA]." at bounding box center [145, 262] width 165 height 12
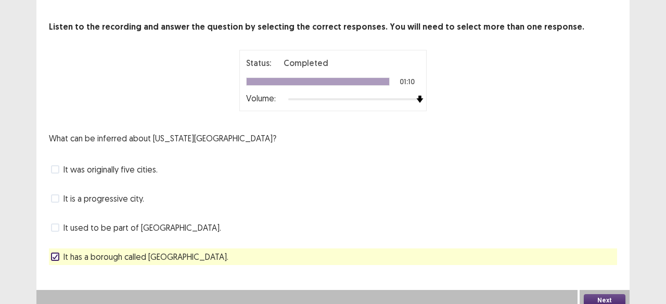
click at [604, 298] on button "Next" at bounding box center [605, 301] width 42 height 12
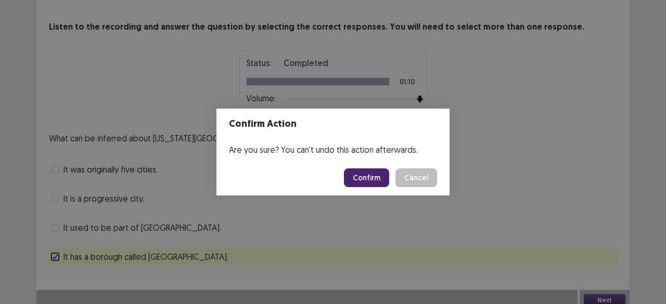
click at [373, 183] on button "Confirm" at bounding box center [366, 178] width 45 height 19
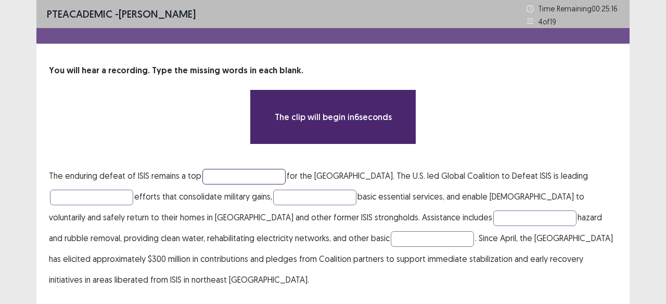
click at [240, 176] on input "text" at bounding box center [243, 177] width 83 height 16
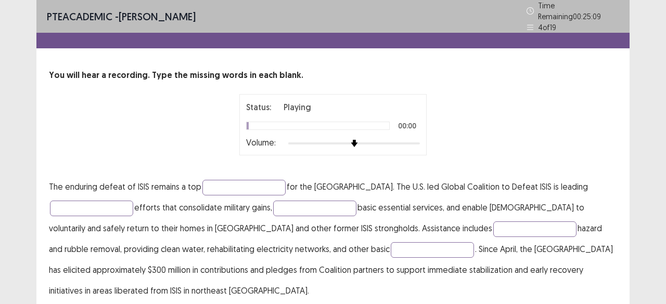
click at [413, 143] on div at bounding box center [354, 144] width 132 height 2
click at [235, 180] on input "text" at bounding box center [243, 188] width 83 height 16
type input "*******"
click at [111, 206] on input "text" at bounding box center [91, 209] width 83 height 16
type input "**********"
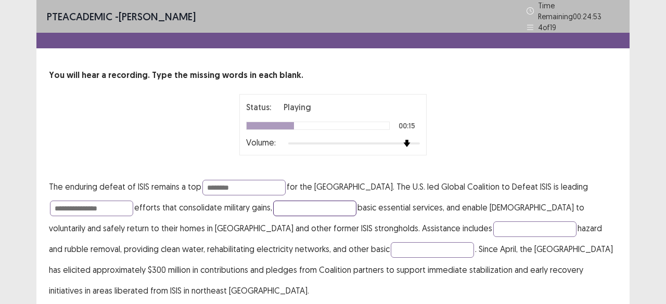
click at [312, 206] on input "text" at bounding box center [314, 209] width 83 height 16
click at [493, 227] on input "text" at bounding box center [534, 230] width 83 height 16
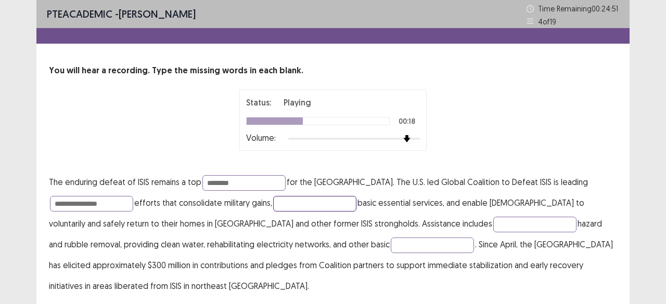
click at [332, 207] on input "text" at bounding box center [314, 204] width 83 height 16
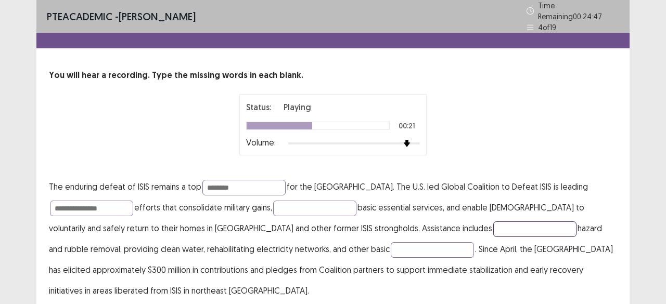
click at [493, 226] on input "text" at bounding box center [534, 230] width 83 height 16
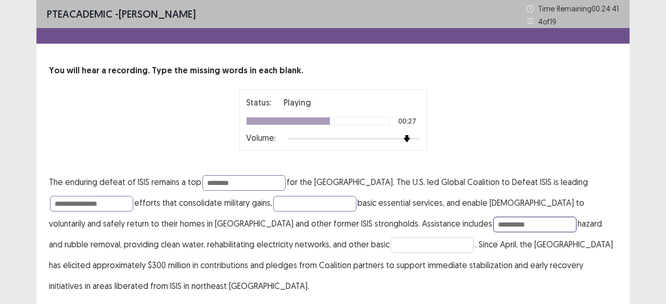
type input "**********"
click at [391, 240] on input "text" at bounding box center [432, 246] width 83 height 16
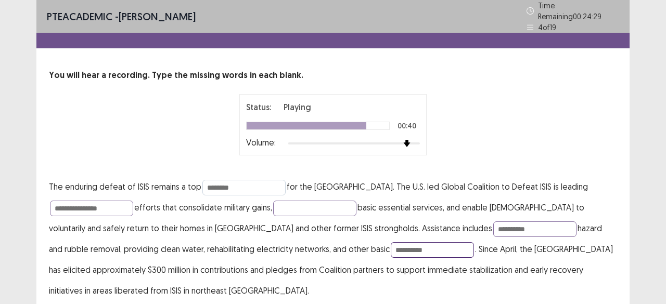
type input "*********"
click at [244, 183] on input "*******" at bounding box center [243, 188] width 83 height 16
type input "********"
drag, startPoint x: 105, startPoint y: 204, endPoint x: 63, endPoint y: 207, distance: 41.2
click at [63, 207] on input "**********" at bounding box center [91, 209] width 83 height 16
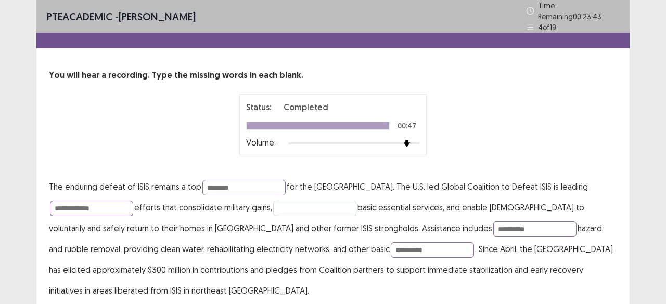
type input "**********"
click at [285, 201] on input "text" at bounding box center [314, 209] width 83 height 16
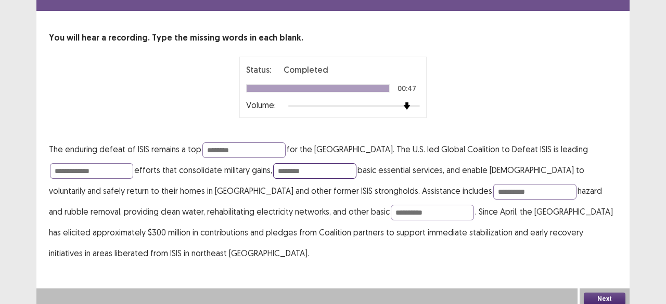
type input "********"
click at [605, 298] on button "Next" at bounding box center [605, 299] width 42 height 12
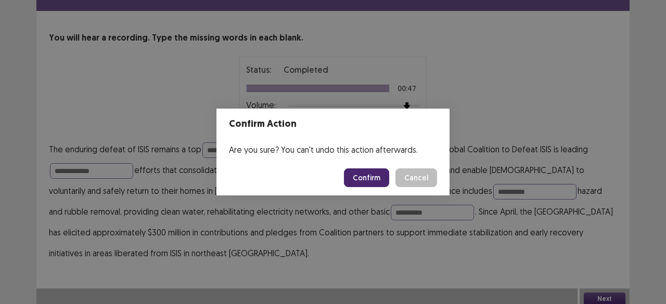
click at [384, 181] on button "Confirm" at bounding box center [366, 178] width 45 height 19
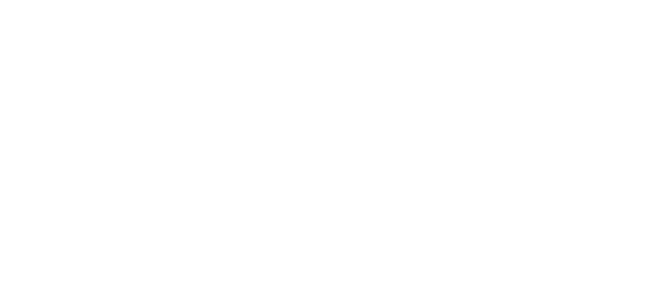
scroll to position [0, 0]
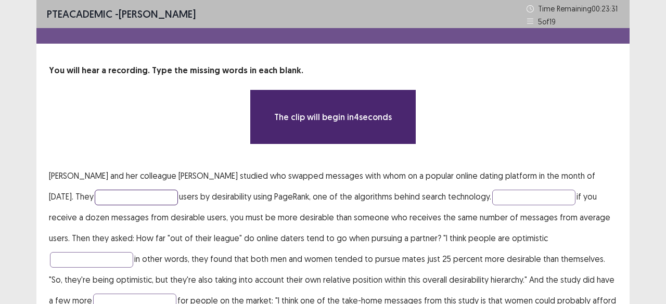
click at [95, 194] on input "text" at bounding box center [136, 198] width 83 height 16
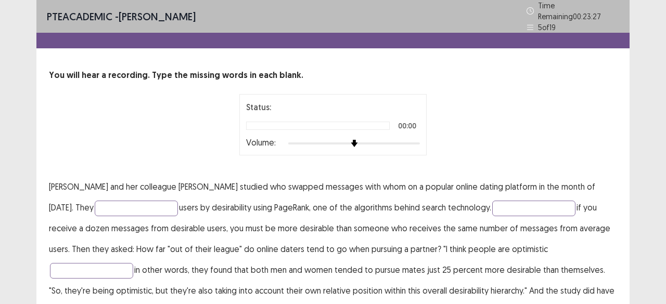
click at [415, 139] on div at bounding box center [354, 143] width 132 height 8
click at [123, 201] on input "text" at bounding box center [136, 209] width 83 height 16
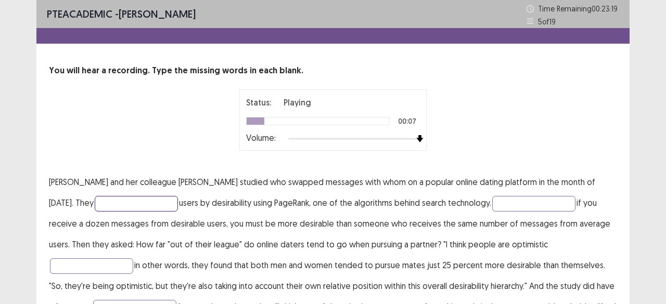
click at [124, 201] on input "text" at bounding box center [136, 204] width 83 height 16
type input "**********"
click at [492, 201] on input "text" at bounding box center [533, 204] width 83 height 16
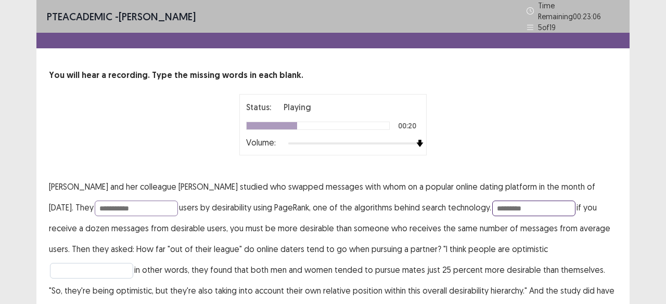
type input "********"
click at [133, 263] on input "text" at bounding box center [91, 271] width 83 height 16
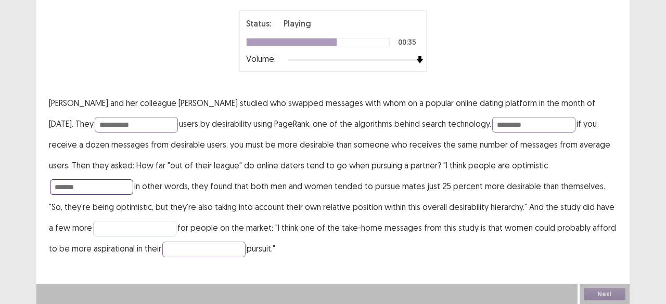
type input "*******"
click at [95, 231] on input "text" at bounding box center [134, 229] width 83 height 16
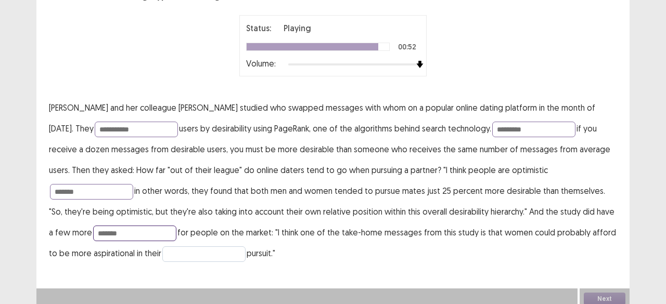
type input "*******"
click at [186, 249] on input "text" at bounding box center [203, 255] width 83 height 16
type input "***"
click at [133, 122] on input "**********" at bounding box center [136, 130] width 83 height 16
type input "**********"
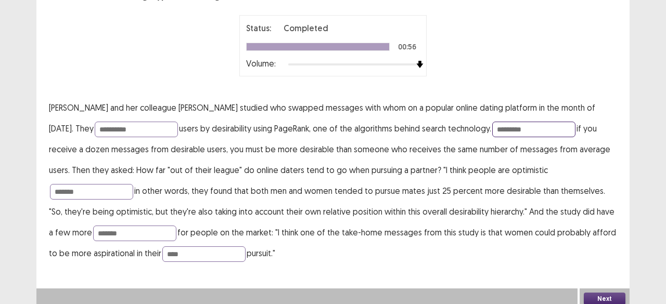
click at [509, 124] on input "********" at bounding box center [533, 130] width 83 height 16
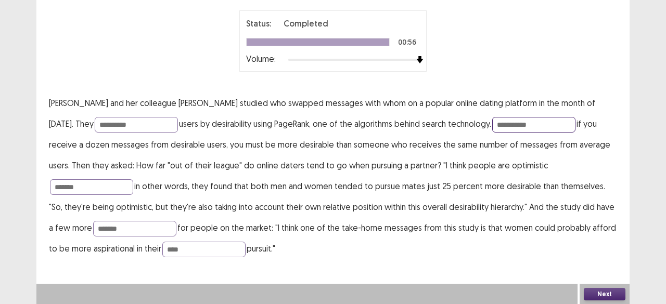
type input "**********"
click at [615, 293] on button "Next" at bounding box center [605, 294] width 42 height 12
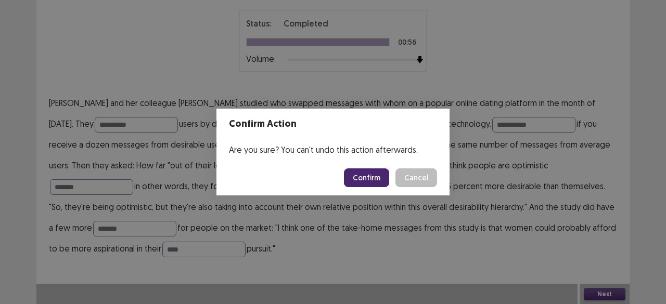
click at [372, 174] on button "Confirm" at bounding box center [366, 178] width 45 height 19
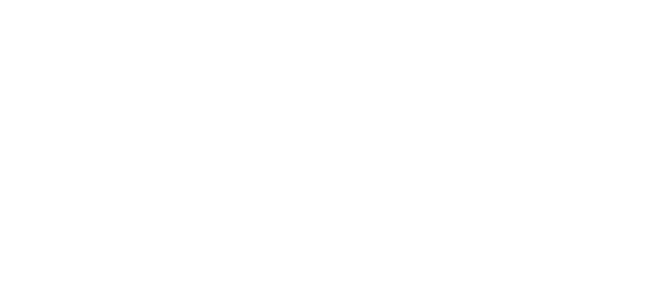
scroll to position [0, 0]
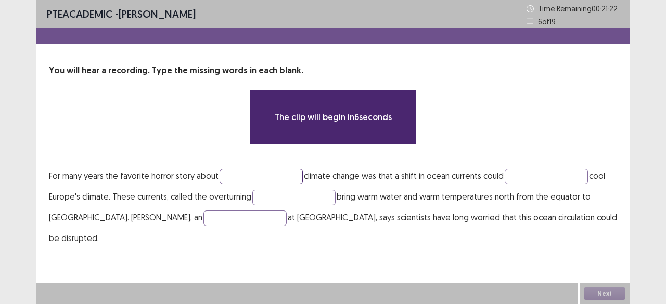
click at [270, 177] on input "text" at bounding box center [261, 177] width 83 height 16
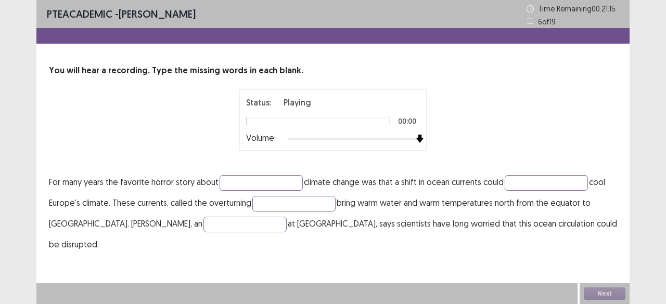
click at [415, 137] on div at bounding box center [354, 139] width 132 height 8
click at [270, 185] on input "text" at bounding box center [261, 183] width 83 height 16
type input "******"
click at [557, 184] on input "text" at bounding box center [546, 183] width 83 height 16
type input "*******"
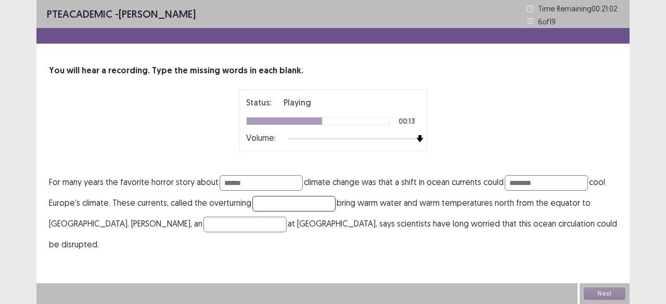
click at [297, 201] on input "text" at bounding box center [293, 204] width 83 height 16
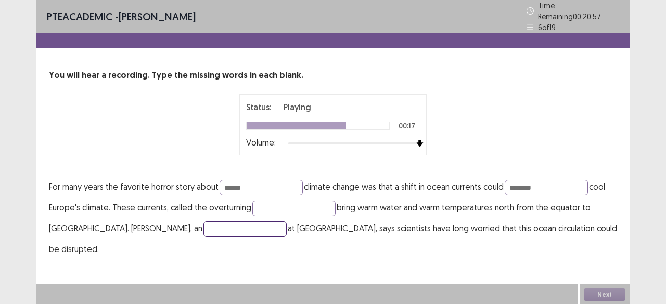
click at [204, 228] on input "text" at bounding box center [245, 230] width 83 height 16
click at [253, 181] on input "******" at bounding box center [261, 188] width 83 height 16
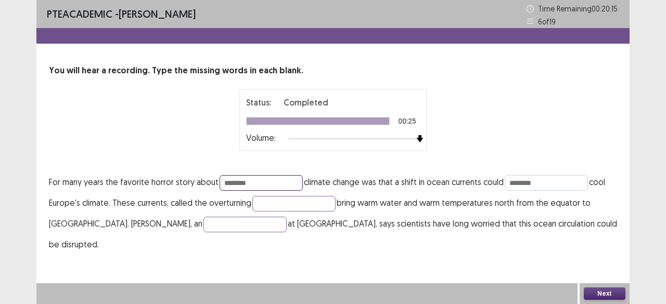
type input "*******"
drag, startPoint x: 557, startPoint y: 184, endPoint x: 460, endPoint y: 193, distance: 97.7
click at [460, 193] on p "For many years the favorite horror story about ******* climate change was that …" at bounding box center [333, 213] width 568 height 83
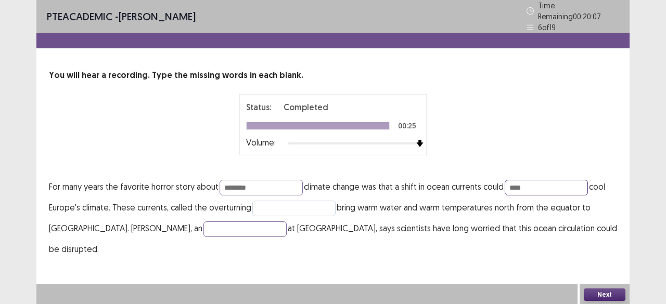
type input "****"
click at [288, 206] on input "text" at bounding box center [293, 209] width 83 height 16
type input "**"
click at [204, 225] on input "text" at bounding box center [245, 230] width 83 height 16
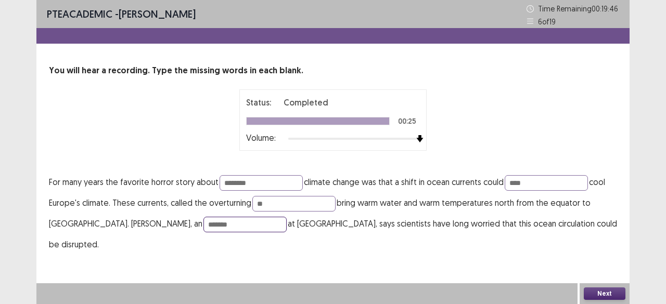
type input "*******"
click at [600, 296] on button "Next" at bounding box center [605, 294] width 42 height 12
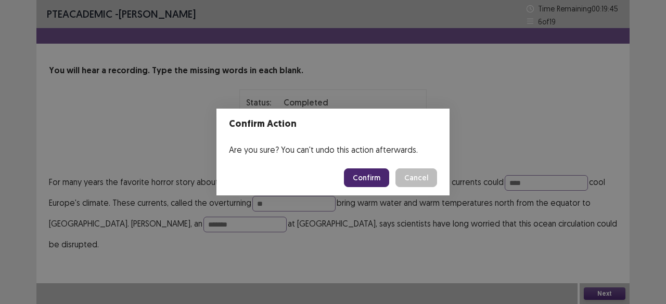
click at [384, 179] on button "Confirm" at bounding box center [366, 178] width 45 height 19
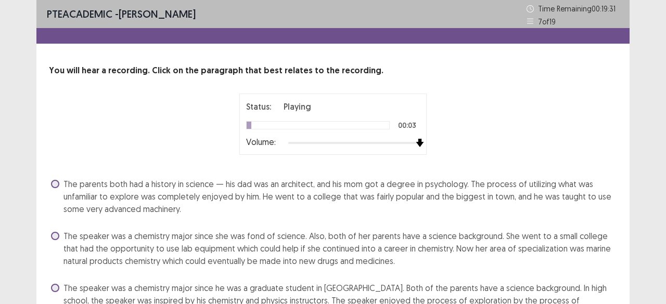
click at [418, 142] on div at bounding box center [354, 143] width 132 height 8
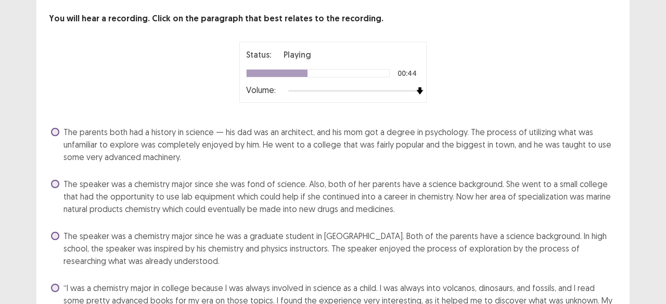
scroll to position [115, 0]
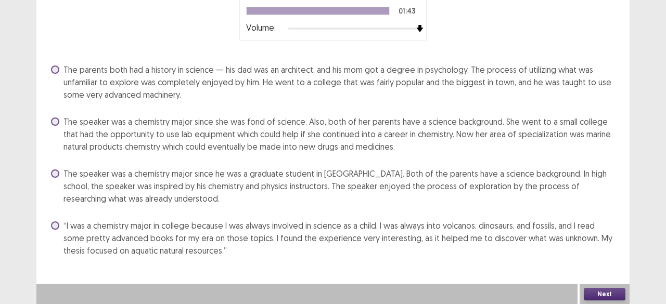
click at [313, 129] on span "The speaker was a chemistry major since she was fond of science. Also, both of …" at bounding box center [340, 134] width 554 height 37
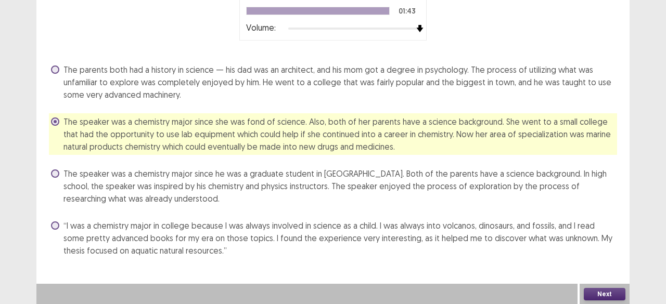
click at [607, 298] on button "Next" at bounding box center [605, 294] width 42 height 12
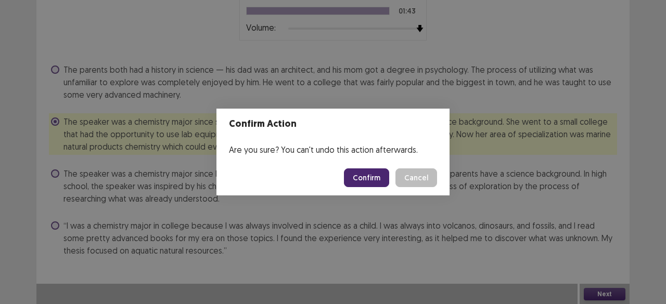
click at [380, 184] on button "Confirm" at bounding box center [366, 178] width 45 height 19
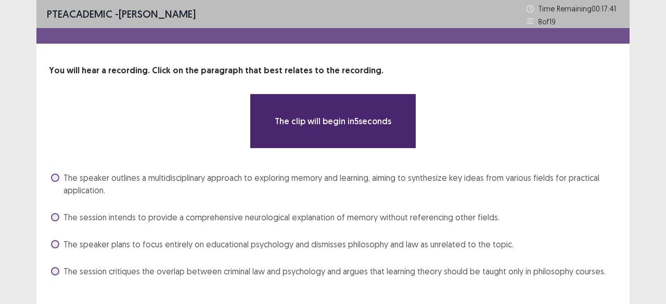
drag, startPoint x: 381, startPoint y: 159, endPoint x: 384, endPoint y: 164, distance: 6.1
click at [384, 164] on div "You will hear a recording. Click on the paragraph that best relates to the reco…" at bounding box center [332, 172] width 593 height 215
drag, startPoint x: 389, startPoint y: 177, endPoint x: 391, endPoint y: 192, distance: 14.7
click at [392, 182] on span "The speaker outlines a multidisciplinary approach to exploring memory and learn…" at bounding box center [340, 184] width 554 height 25
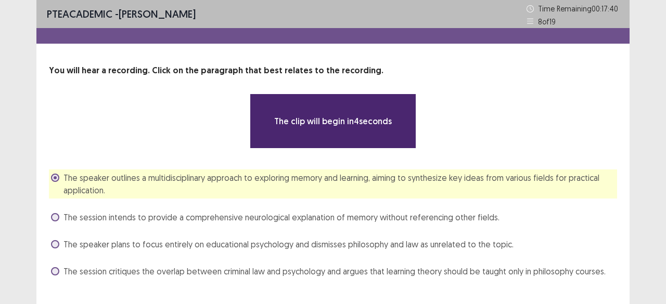
click at [390, 215] on span "The session intends to provide a comprehensive neurological explanation of memo…" at bounding box center [281, 217] width 436 height 12
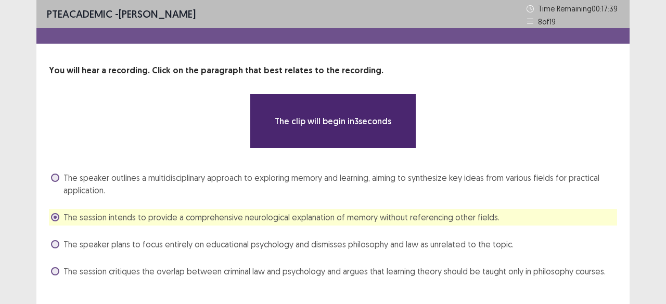
click at [397, 189] on span "The speaker outlines a multidisciplinary approach to exploring memory and learn…" at bounding box center [340, 184] width 554 height 25
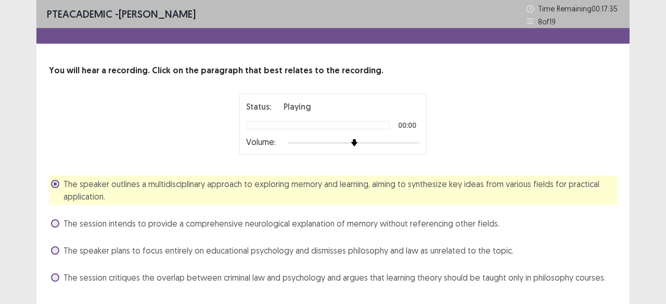
click at [397, 189] on span "The speaker outlines a multidisciplinary approach to exploring memory and learn…" at bounding box center [340, 190] width 554 height 25
click at [417, 144] on div at bounding box center [354, 143] width 132 height 8
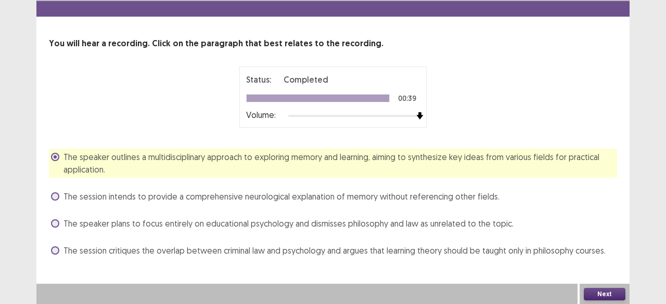
click at [605, 297] on button "Next" at bounding box center [605, 294] width 42 height 12
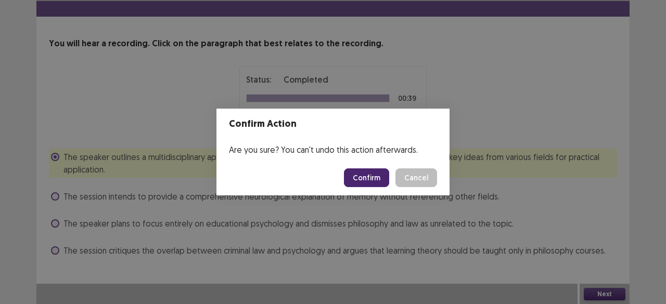
click at [385, 180] on button "Confirm" at bounding box center [366, 178] width 45 height 19
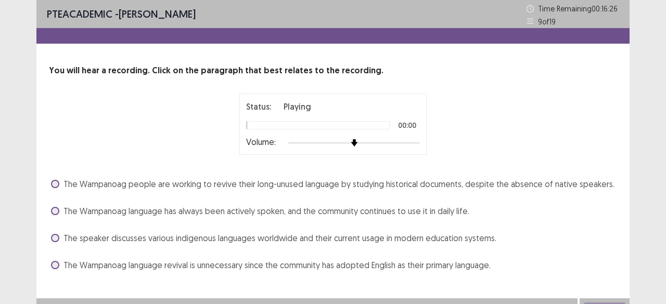
click at [418, 144] on div at bounding box center [354, 143] width 132 height 8
click at [461, 260] on span "The Wampanoag language revival is unnecessary since the community has adopted E…" at bounding box center [276, 265] width 427 height 12
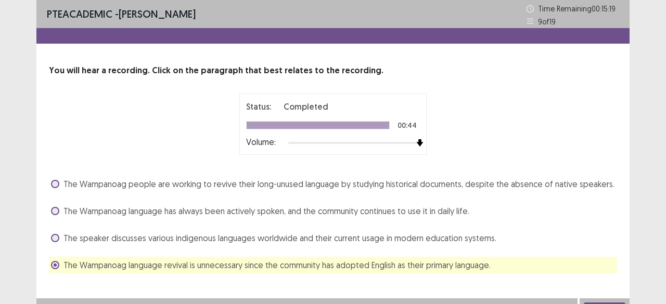
scroll to position [15, 0]
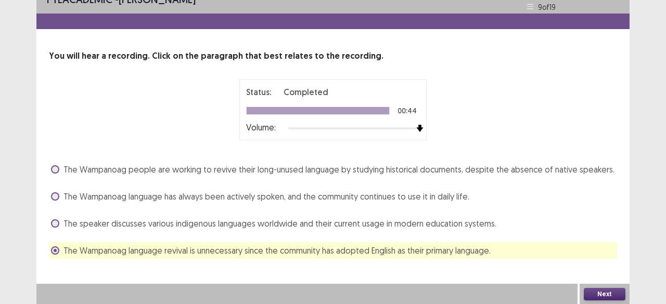
click at [594, 289] on button "Next" at bounding box center [605, 294] width 42 height 12
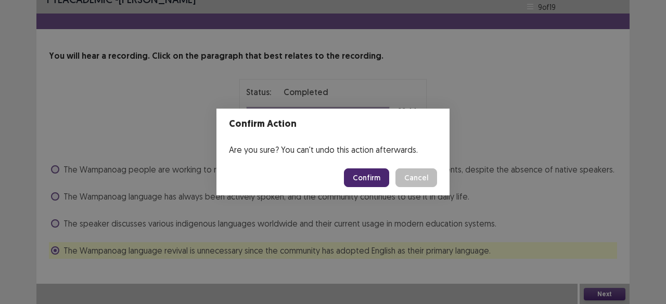
click at [382, 182] on button "Confirm" at bounding box center [366, 178] width 45 height 19
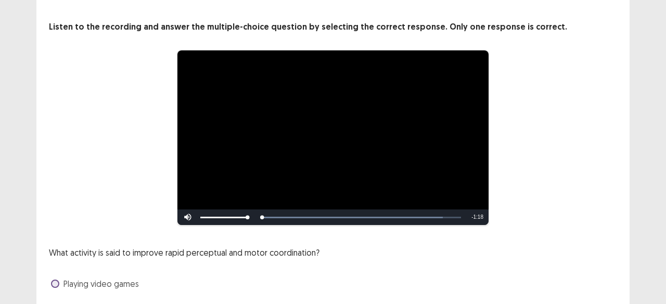
scroll to position [148, 0]
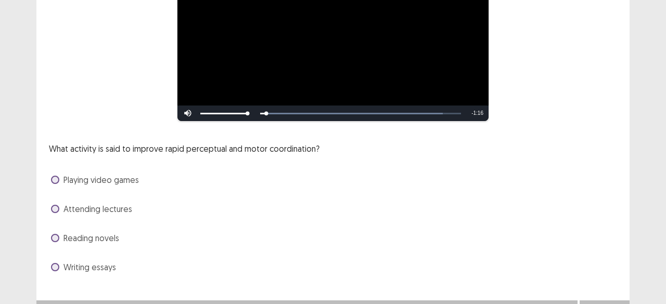
click at [118, 182] on span "Playing video games" at bounding box center [100, 180] width 75 height 12
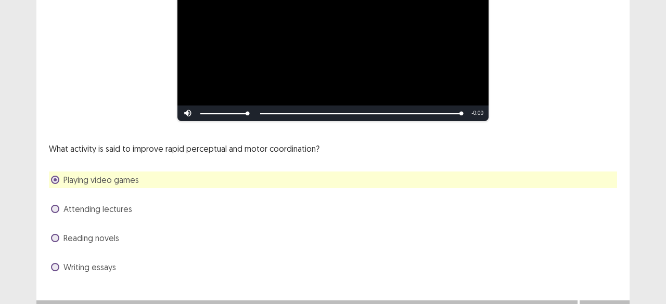
scroll to position [164, 0]
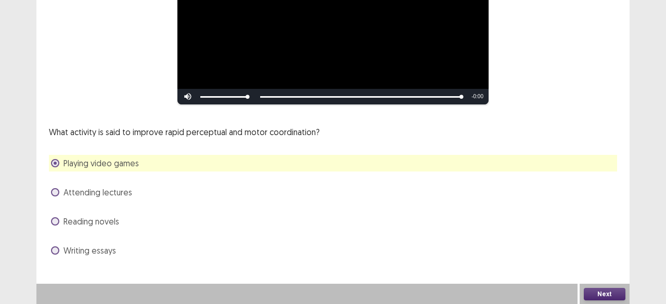
click at [592, 293] on button "Next" at bounding box center [605, 294] width 42 height 12
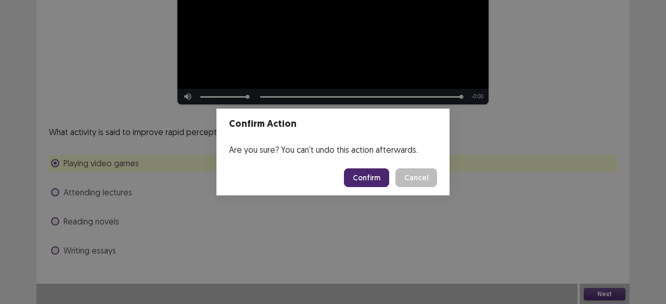
click at [368, 174] on button "Confirm" at bounding box center [366, 178] width 45 height 19
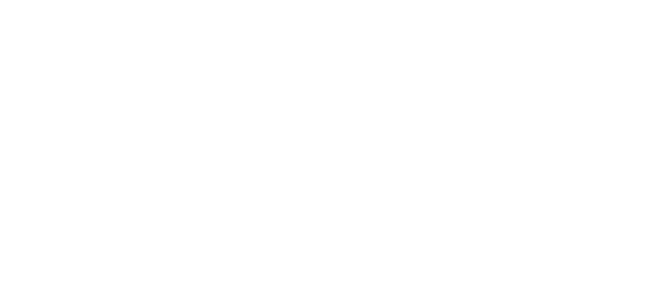
scroll to position [0, 0]
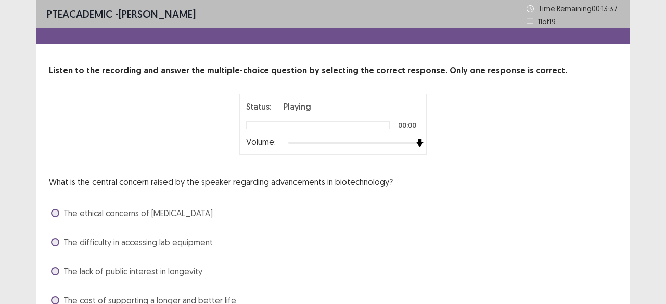
click at [416, 143] on div at bounding box center [354, 143] width 132 height 8
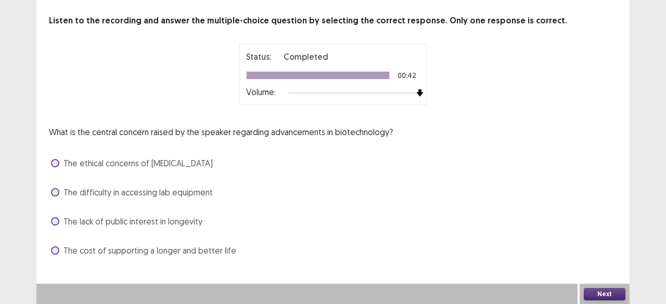
click at [190, 256] on span "The cost of supporting a longer and better life" at bounding box center [149, 251] width 173 height 12
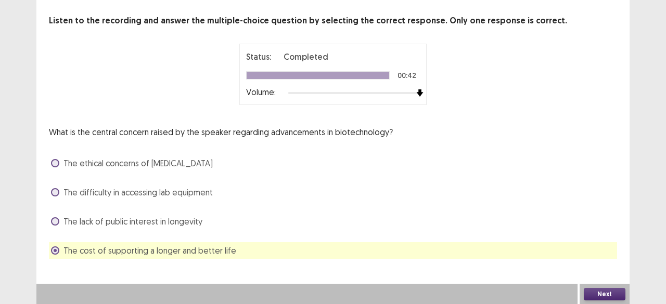
click at [113, 198] on div "The difficulty in accessing lab equipment" at bounding box center [333, 192] width 568 height 17
click at [116, 195] on span "The difficulty in accessing lab equipment" at bounding box center [137, 192] width 149 height 12
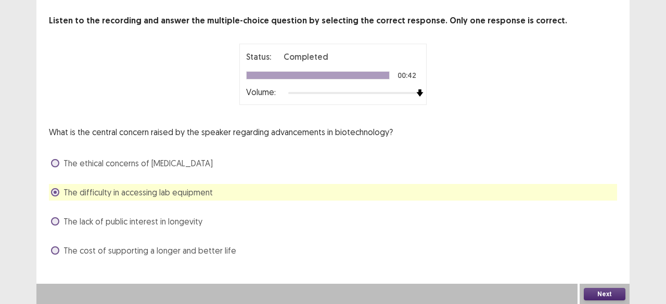
click at [591, 288] on button "Next" at bounding box center [605, 294] width 42 height 12
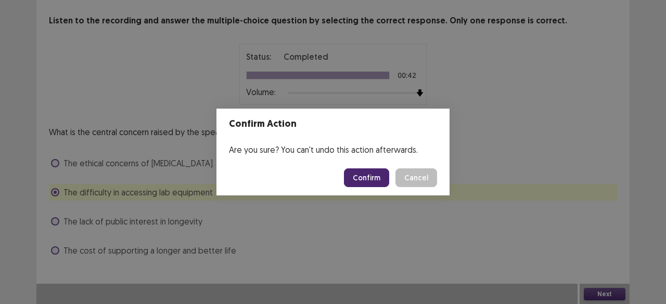
click at [387, 186] on button "Confirm" at bounding box center [366, 178] width 45 height 19
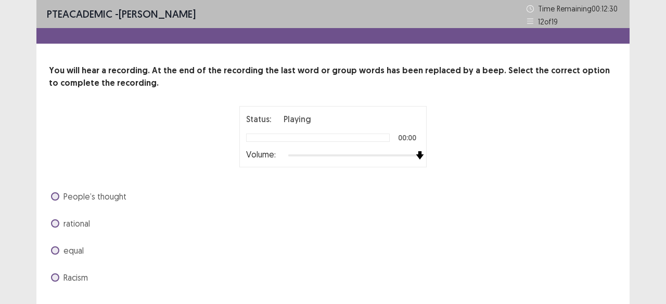
click at [417, 155] on div at bounding box center [354, 155] width 132 height 8
click at [74, 278] on span "Racism" at bounding box center [75, 278] width 24 height 12
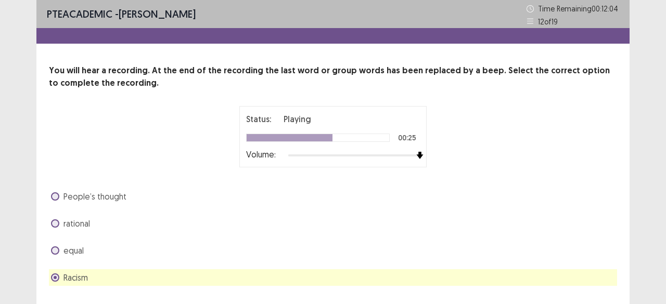
click at [94, 258] on div "equal" at bounding box center [333, 251] width 568 height 17
click at [91, 248] on div "equal" at bounding box center [333, 251] width 568 height 17
click at [72, 251] on span "equal" at bounding box center [73, 251] width 20 height 12
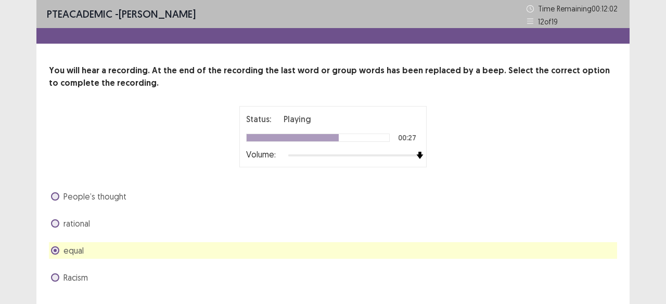
click at [71, 272] on span "Racism" at bounding box center [75, 278] width 24 height 12
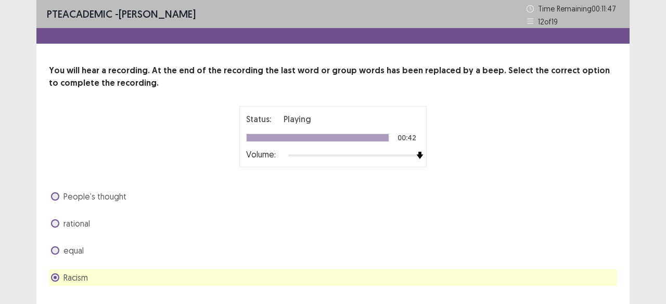
scroll to position [27, 0]
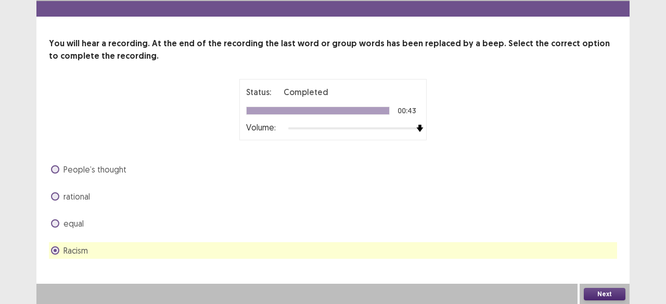
click at [621, 294] on button "Next" at bounding box center [605, 294] width 42 height 12
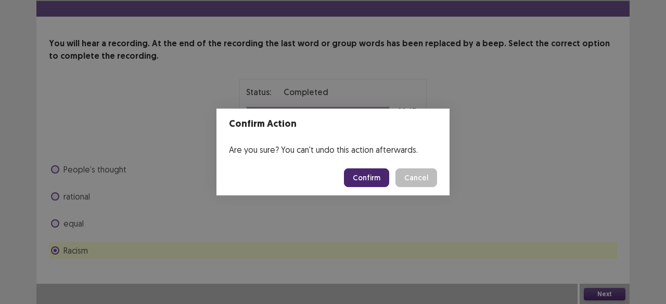
click at [376, 180] on button "Confirm" at bounding box center [366, 178] width 45 height 19
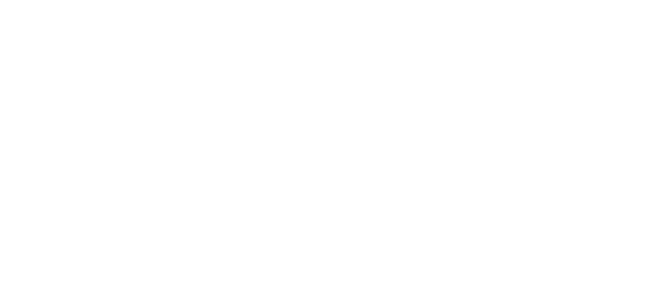
scroll to position [0, 0]
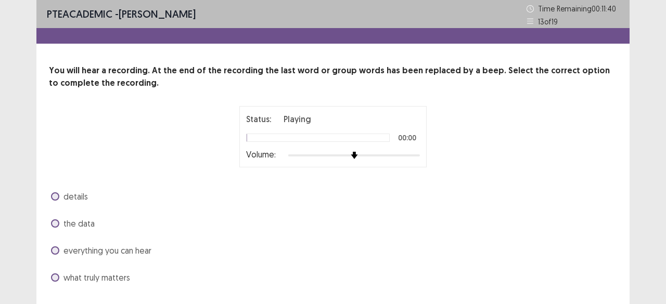
click at [418, 155] on div at bounding box center [354, 155] width 132 height 8
click at [52, 221] on span at bounding box center [55, 224] width 8 height 8
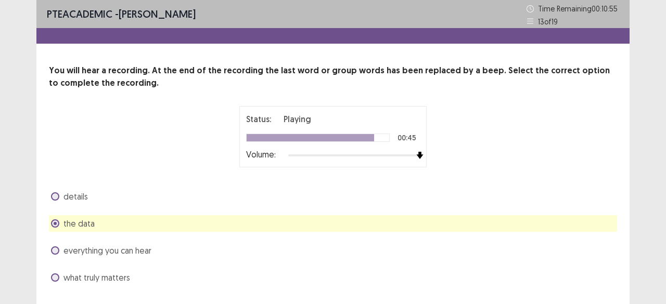
click at [60, 247] on label "everything you can hear" at bounding box center [101, 251] width 100 height 12
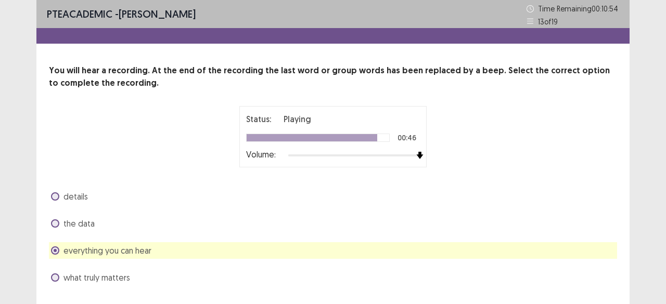
click at [60, 247] on label "everything you can hear" at bounding box center [101, 251] width 100 height 12
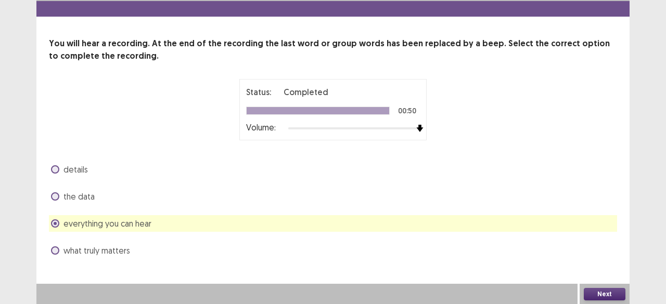
click at [594, 292] on button "Next" at bounding box center [605, 294] width 42 height 12
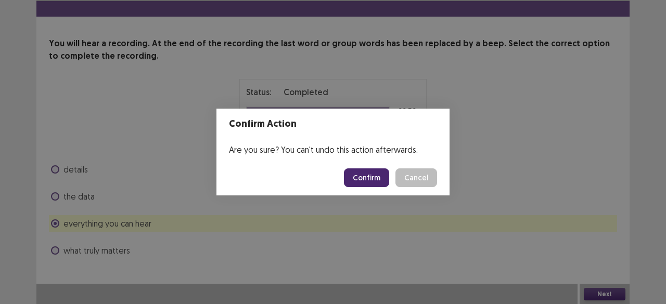
click at [376, 184] on button "Confirm" at bounding box center [366, 178] width 45 height 19
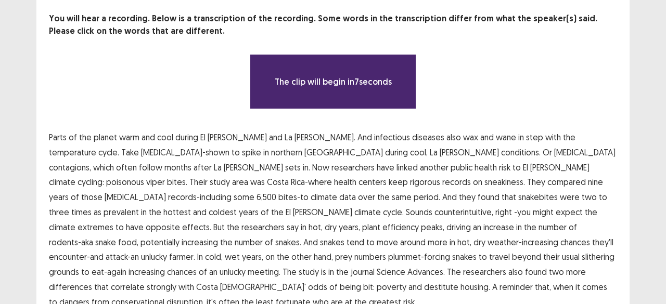
scroll to position [87, 0]
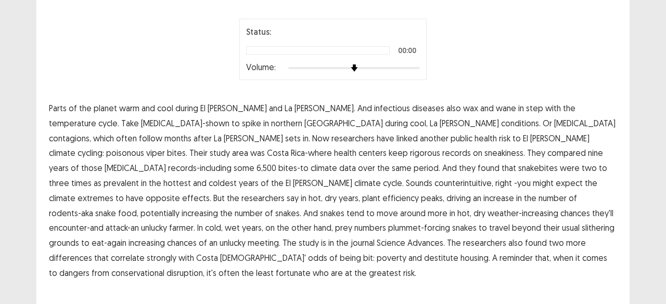
click at [414, 68] on div at bounding box center [354, 68] width 132 height 8
click at [96, 117] on span "temperature" at bounding box center [72, 123] width 47 height 12
click at [91, 132] on span "contagions," at bounding box center [70, 138] width 42 height 12
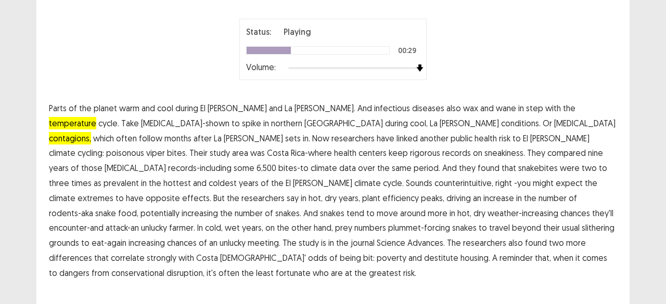
click at [485, 156] on span "sneakiness." at bounding box center [505, 153] width 41 height 12
click at [426, 207] on span "around" at bounding box center [413, 213] width 26 height 12
click at [92, 252] on span "differences" at bounding box center [70, 258] width 43 height 12
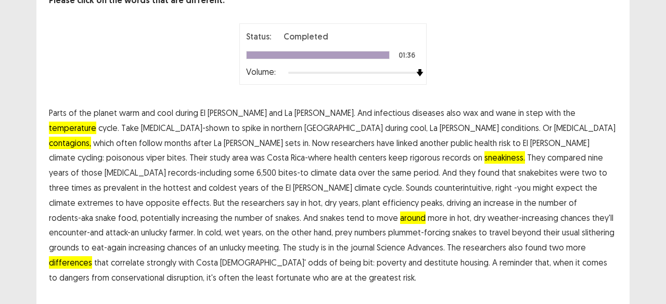
click at [401, 272] on span "greatest" at bounding box center [385, 278] width 32 height 12
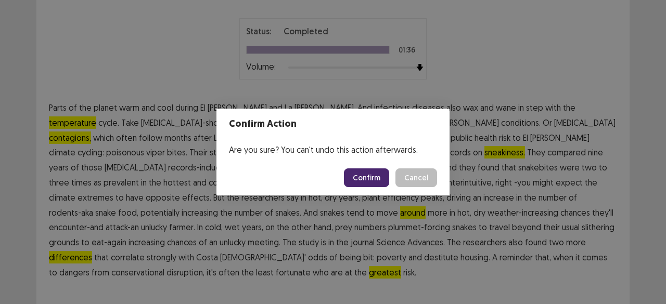
scroll to position [87, 0]
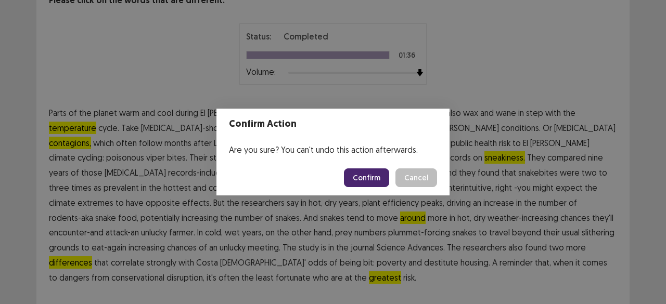
click at [370, 177] on button "Confirm" at bounding box center [366, 178] width 45 height 19
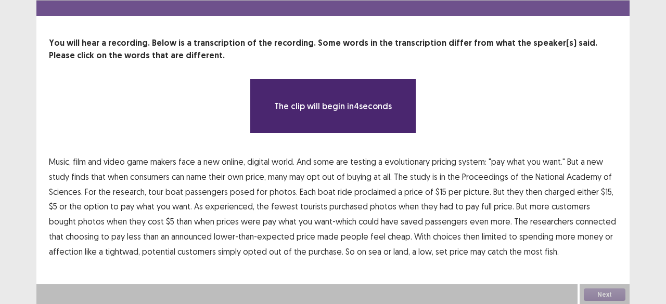
scroll to position [27, 0]
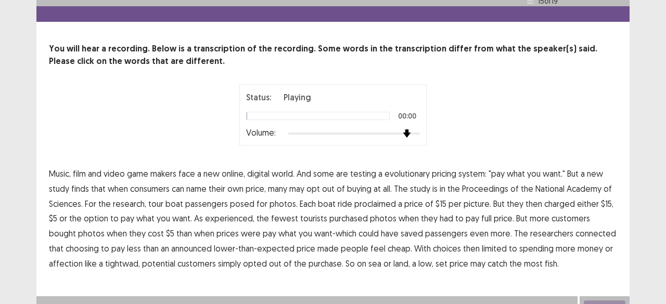
click at [415, 130] on div at bounding box center [354, 134] width 132 height 8
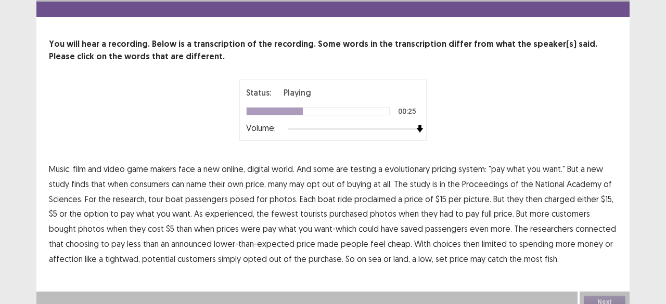
click at [385, 204] on span "proclaimed" at bounding box center [375, 199] width 42 height 12
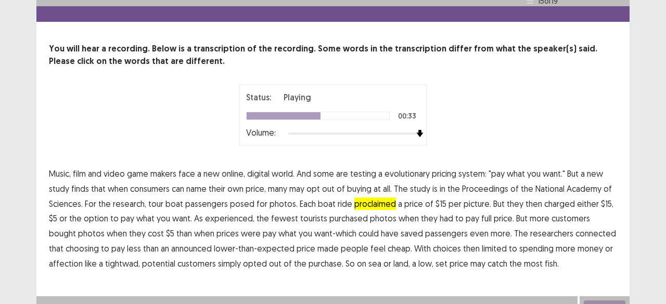
click at [223, 213] on span "experienced," at bounding box center [229, 218] width 49 height 12
click at [577, 232] on span "connected" at bounding box center [596, 233] width 41 height 12
click at [73, 263] on span "affection" at bounding box center [66, 264] width 34 height 12
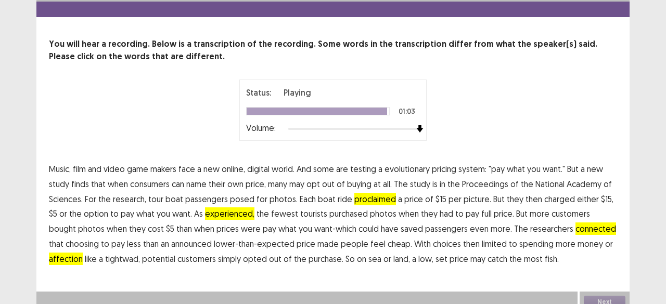
scroll to position [34, 0]
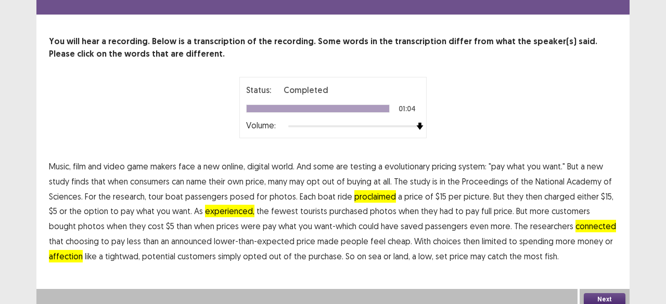
click at [612, 294] on button "Next" at bounding box center [605, 300] width 42 height 12
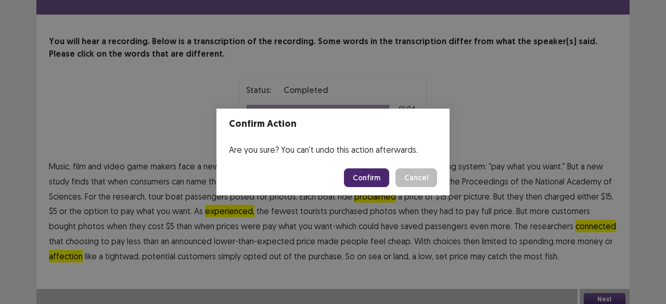
click at [374, 177] on button "Confirm" at bounding box center [366, 178] width 45 height 19
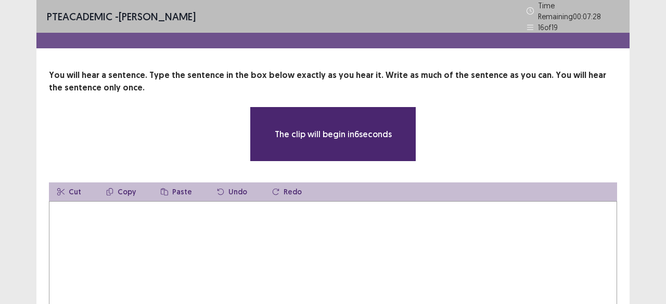
click at [374, 227] on textarea at bounding box center [333, 258] width 568 height 115
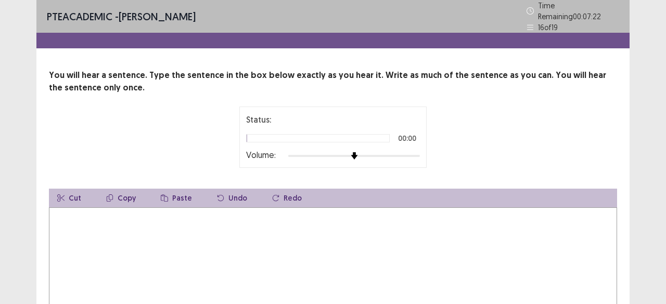
click at [415, 152] on div at bounding box center [354, 156] width 132 height 8
click at [172, 262] on textarea at bounding box center [333, 265] width 568 height 115
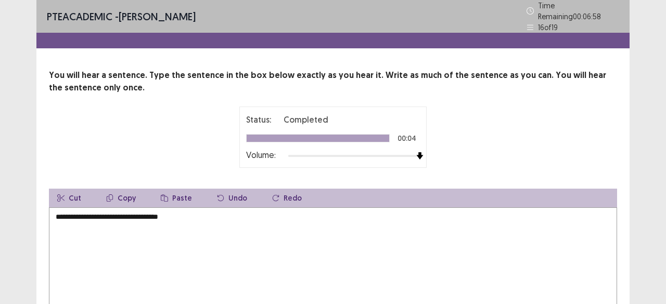
click at [59, 215] on textarea "**********" at bounding box center [333, 265] width 568 height 115
click at [105, 211] on textarea "**********" at bounding box center [333, 265] width 568 height 115
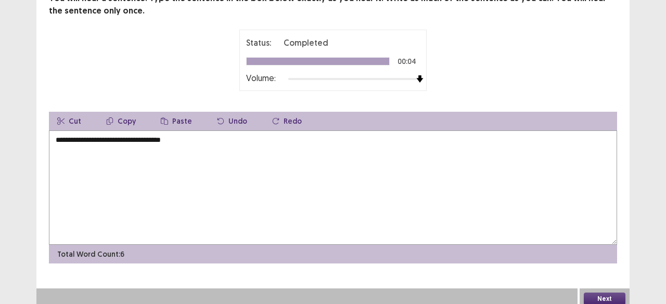
type textarea "**********"
click at [611, 294] on button "Next" at bounding box center [605, 299] width 42 height 12
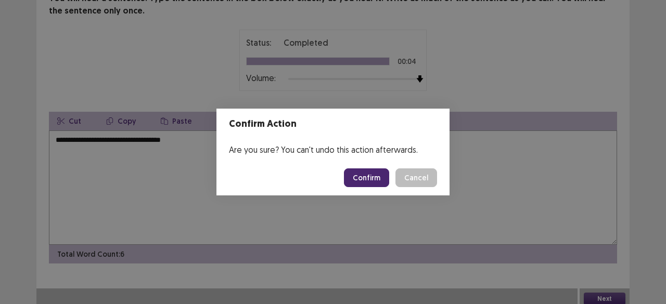
click at [387, 183] on button "Confirm" at bounding box center [366, 178] width 45 height 19
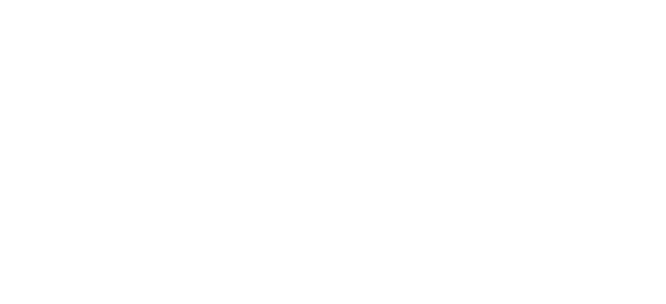
scroll to position [0, 0]
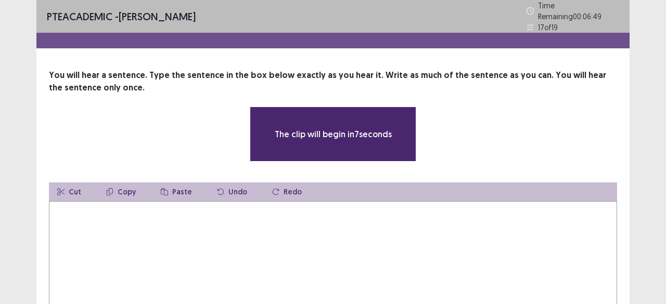
click at [333, 202] on textarea at bounding box center [333, 258] width 568 height 115
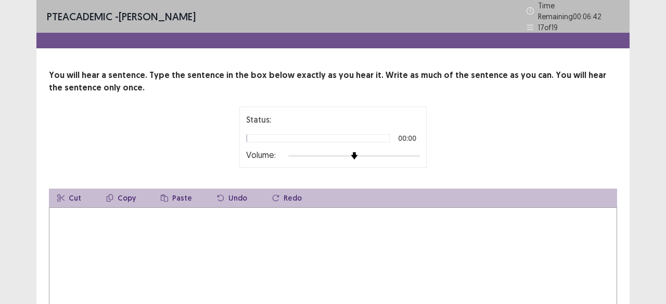
click at [418, 152] on div at bounding box center [354, 156] width 132 height 8
click at [293, 218] on textarea at bounding box center [333, 265] width 568 height 115
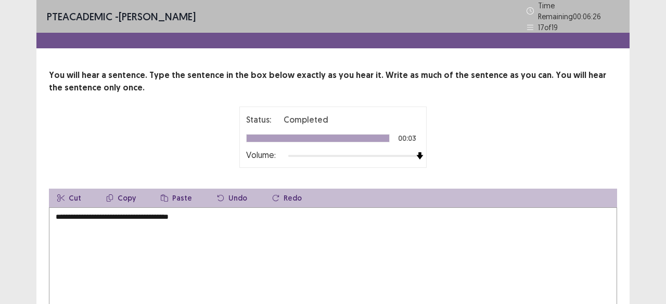
drag, startPoint x: 57, startPoint y: 215, endPoint x: 62, endPoint y: 218, distance: 5.8
click at [57, 216] on textarea "**********" at bounding box center [333, 265] width 568 height 115
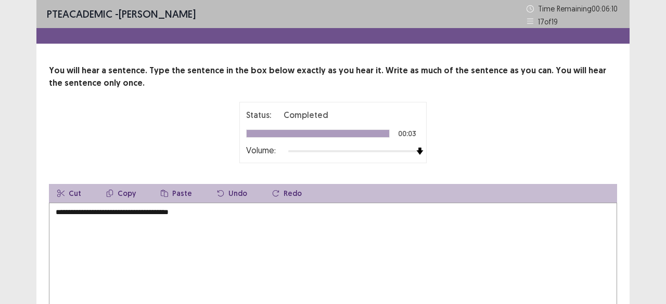
drag, startPoint x: 137, startPoint y: 212, endPoint x: 138, endPoint y: 223, distance: 10.4
click at [137, 213] on textarea "**********" at bounding box center [333, 260] width 568 height 115
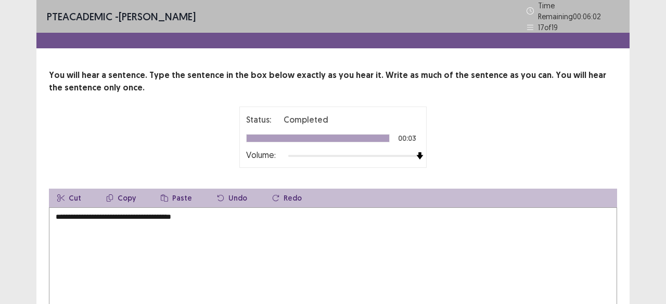
scroll to position [77, 0]
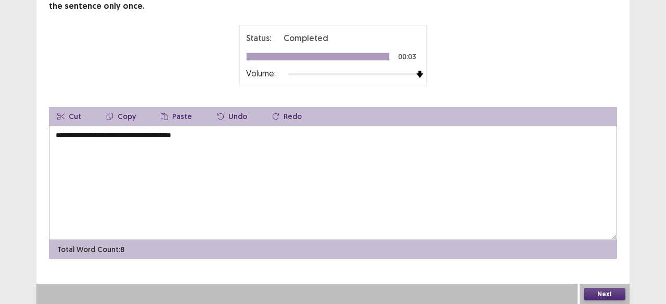
type textarea "**********"
click at [602, 290] on button "Next" at bounding box center [605, 294] width 42 height 12
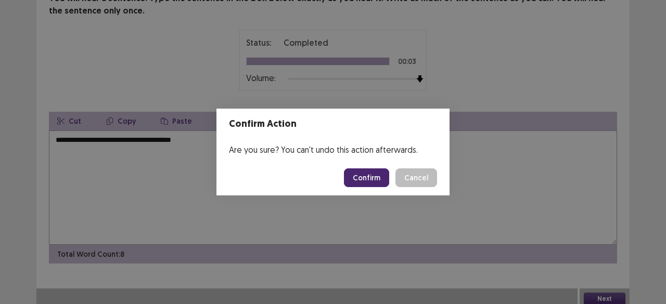
click at [363, 184] on button "Confirm" at bounding box center [366, 178] width 45 height 19
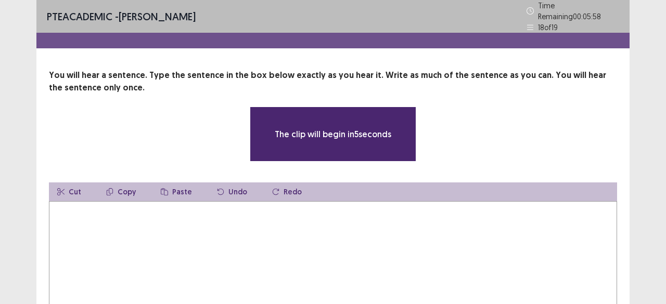
click at [350, 222] on textarea at bounding box center [333, 258] width 568 height 115
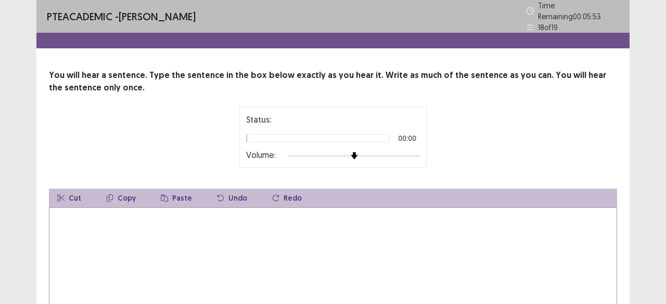
click at [416, 152] on div at bounding box center [354, 156] width 132 height 8
click at [376, 226] on textarea at bounding box center [333, 265] width 568 height 115
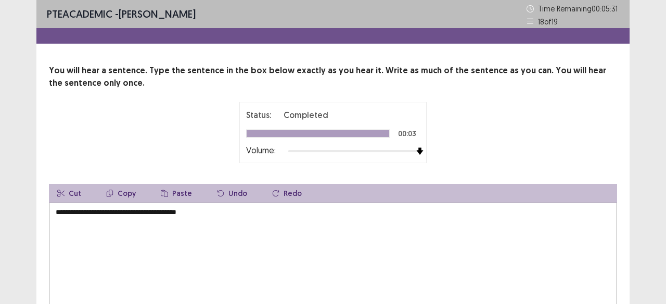
click at [57, 214] on textarea "**********" at bounding box center [333, 260] width 568 height 115
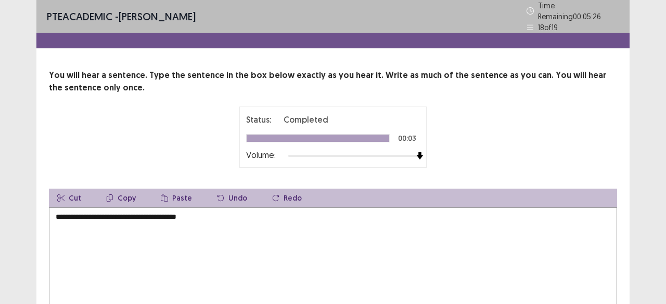
drag, startPoint x: 84, startPoint y: 213, endPoint x: 68, endPoint y: 218, distance: 16.8
click at [68, 218] on textarea "**********" at bounding box center [333, 265] width 568 height 115
click at [74, 213] on textarea "**********" at bounding box center [333, 265] width 568 height 115
click at [106, 214] on textarea "**********" at bounding box center [333, 265] width 568 height 115
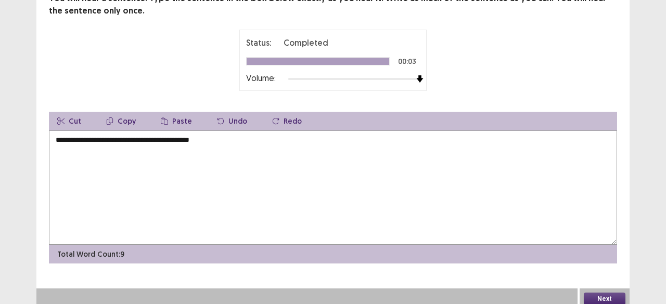
type textarea "**********"
click at [610, 294] on button "Next" at bounding box center [605, 299] width 42 height 12
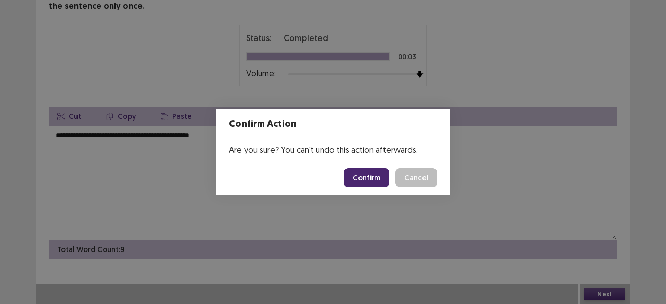
click at [370, 180] on button "Confirm" at bounding box center [366, 178] width 45 height 19
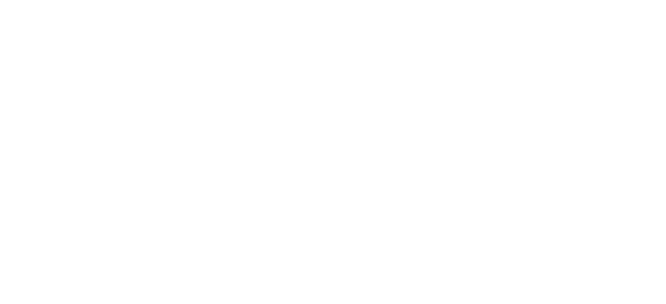
scroll to position [0, 0]
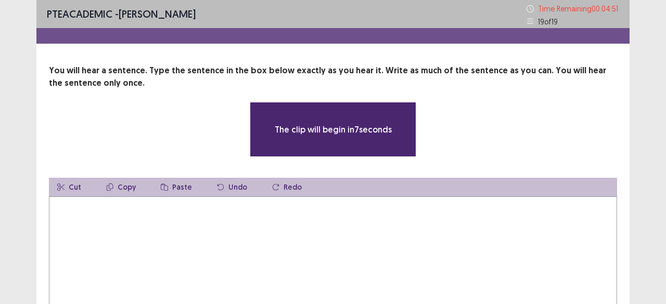
click at [322, 228] on textarea at bounding box center [333, 254] width 568 height 115
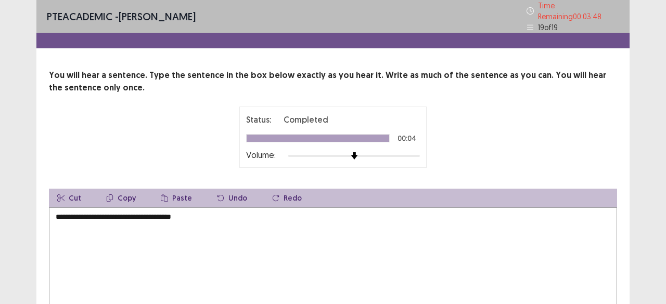
click at [99, 214] on textarea "**********" at bounding box center [333, 265] width 568 height 115
click at [72, 213] on textarea "**********" at bounding box center [333, 265] width 568 height 115
click at [98, 215] on textarea "**********" at bounding box center [333, 265] width 568 height 115
drag, startPoint x: 161, startPoint y: 213, endPoint x: 152, endPoint y: 214, distance: 8.9
click at [152, 214] on textarea "**********" at bounding box center [333, 265] width 568 height 115
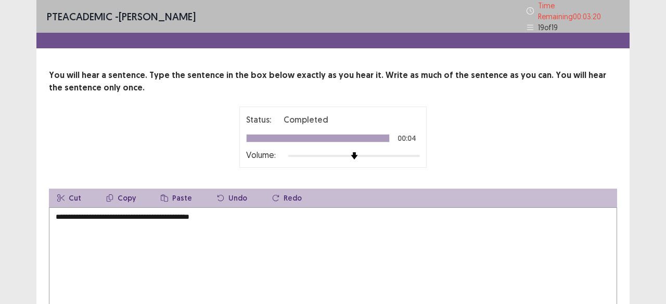
click at [204, 214] on textarea "**********" at bounding box center [333, 265] width 568 height 115
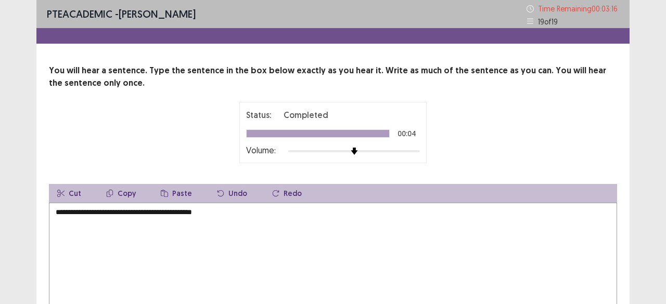
scroll to position [77, 0]
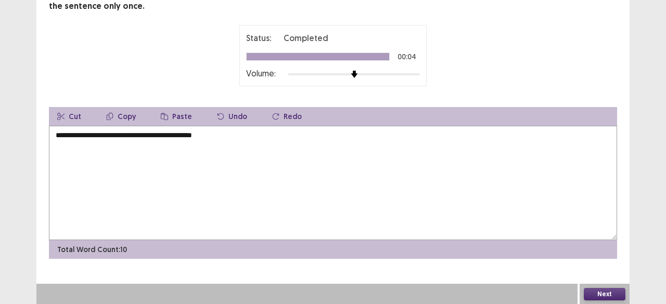
click at [606, 294] on button "Next" at bounding box center [605, 294] width 42 height 12
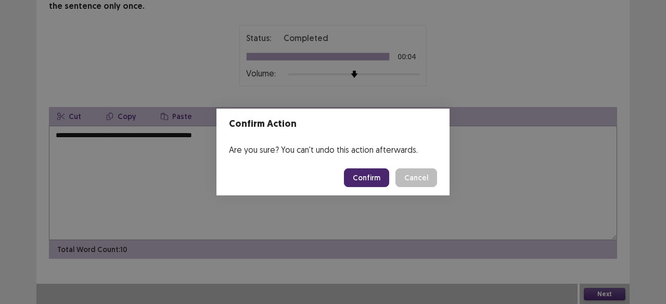
drag, startPoint x: 422, startPoint y: 179, endPoint x: 388, endPoint y: 173, distance: 34.2
click at [422, 177] on button "Cancel" at bounding box center [417, 178] width 42 height 19
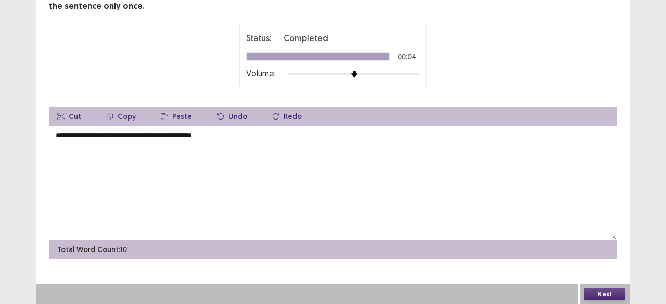
click at [293, 150] on textarea "**********" at bounding box center [333, 183] width 568 height 115
drag, startPoint x: 57, startPoint y: 136, endPoint x: 67, endPoint y: 148, distance: 15.5
click at [57, 138] on textarea "**********" at bounding box center [333, 183] width 568 height 115
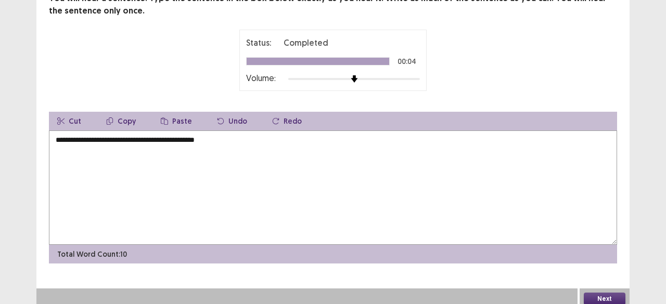
type textarea "**********"
click at [603, 294] on button "Next" at bounding box center [605, 299] width 42 height 12
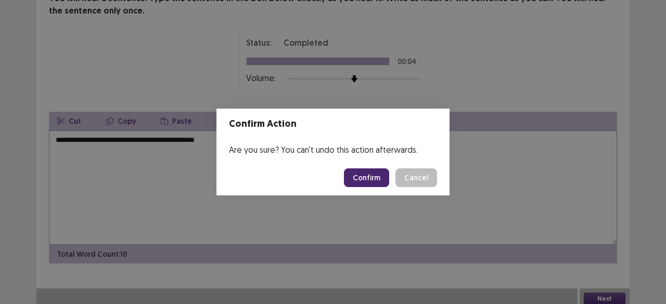
click at [384, 175] on button "Confirm" at bounding box center [366, 178] width 45 height 19
